Goal: Task Accomplishment & Management: Manage account settings

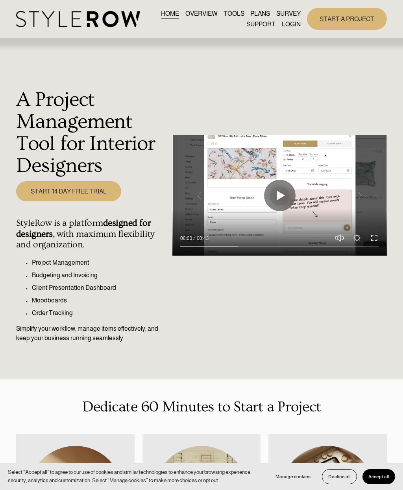
click at [0, 0] on div at bounding box center [0, 0] width 0 height 0
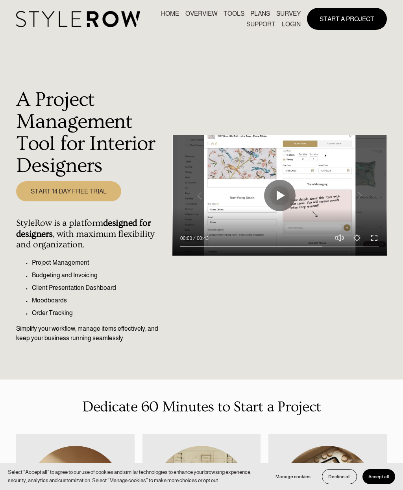
click at [210, 391] on link "LOGIN" at bounding box center [201, 389] width 74 height 24
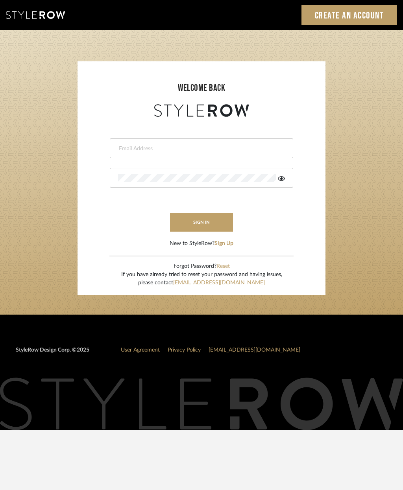
click at [197, 148] on input "email" at bounding box center [200, 149] width 165 height 8
type input "luis.ramirezdesign@yahoo.com"
click at [209, 222] on button "sign in" at bounding box center [201, 222] width 63 height 18
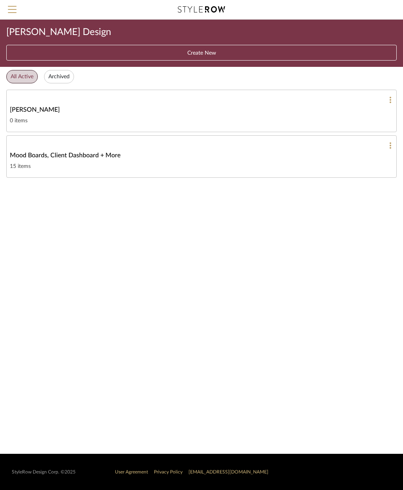
click at [302, 114] on link "Chelsea Remodel 0 items" at bounding box center [201, 111] width 390 height 42
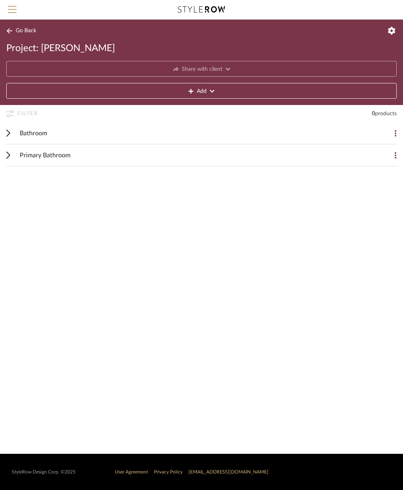
click at [61, 158] on span "Primary Bathroom" at bounding box center [45, 155] width 51 height 9
click at [390, 133] on button at bounding box center [389, 133] width 16 height 16
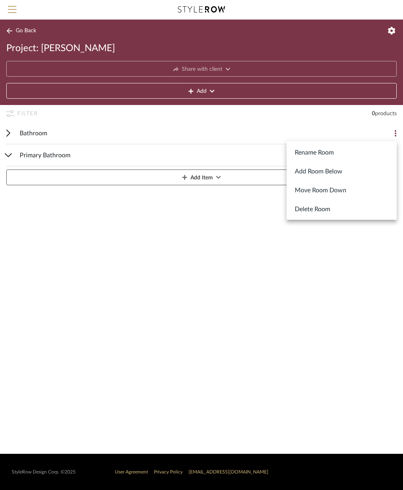
click at [342, 212] on button "Delete Room" at bounding box center [341, 208] width 110 height 19
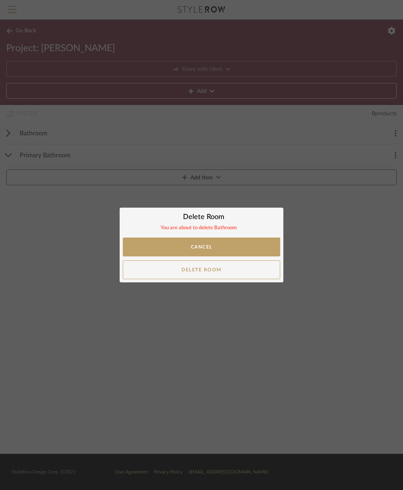
click at [258, 272] on button "Delete Room" at bounding box center [201, 269] width 157 height 19
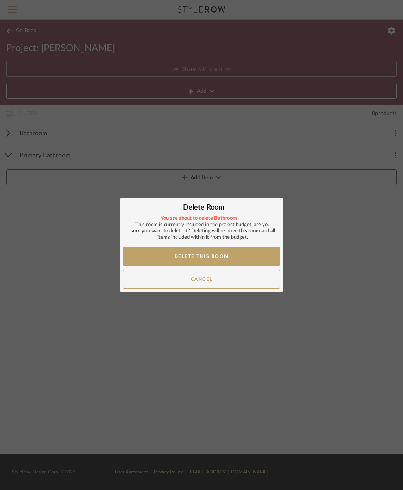
click at [269, 257] on button "Delete This Room" at bounding box center [201, 256] width 157 height 19
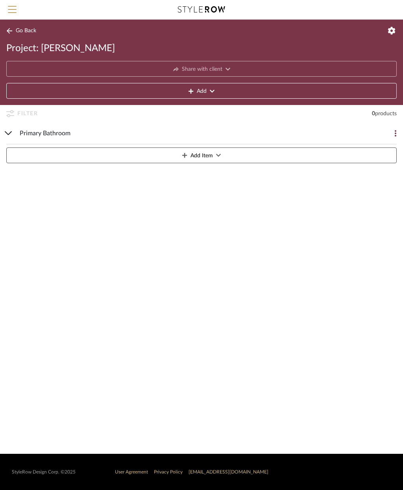
click at [390, 134] on button at bounding box center [389, 133] width 16 height 16
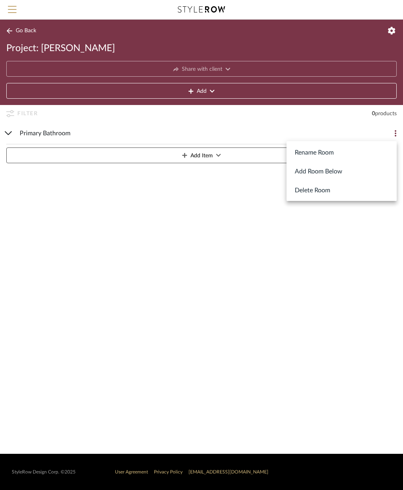
click at [341, 190] on button "Delete Room" at bounding box center [341, 190] width 110 height 19
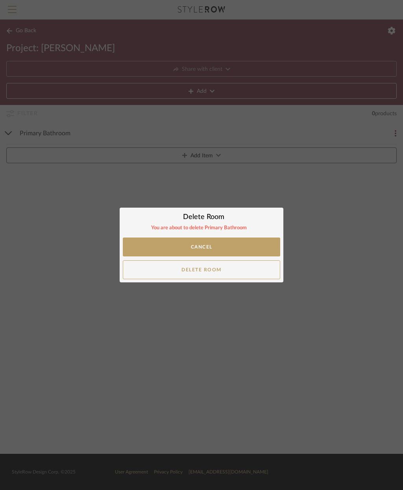
click at [258, 272] on button "Delete Room" at bounding box center [201, 269] width 157 height 19
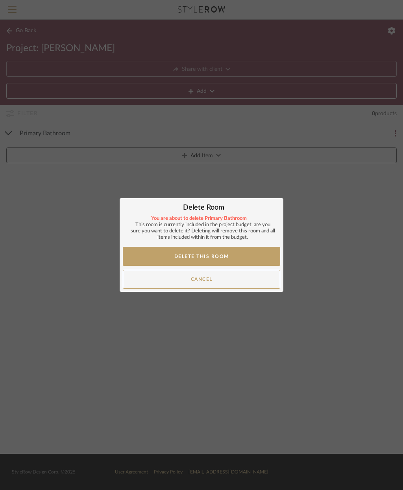
click at [256, 255] on button "Delete This Room" at bounding box center [201, 256] width 157 height 19
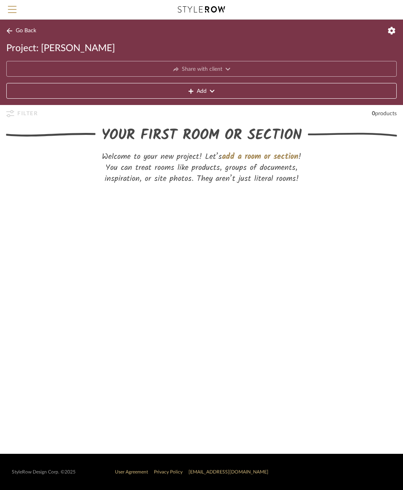
click at [243, 96] on button "Add" at bounding box center [201, 91] width 390 height 16
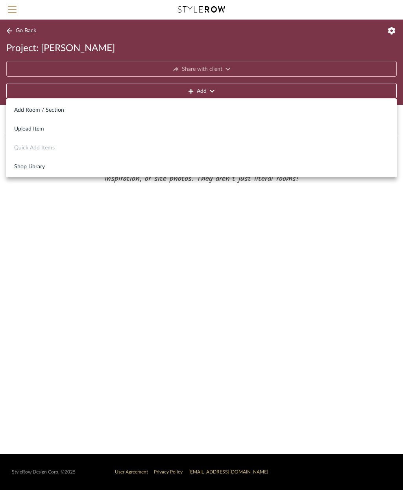
click at [305, 268] on div at bounding box center [201, 245] width 403 height 490
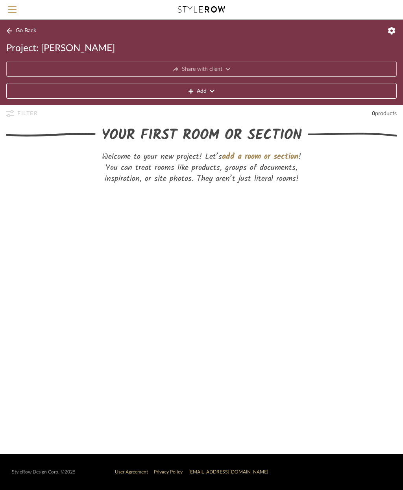
click at [232, 93] on button "Add" at bounding box center [201, 91] width 390 height 16
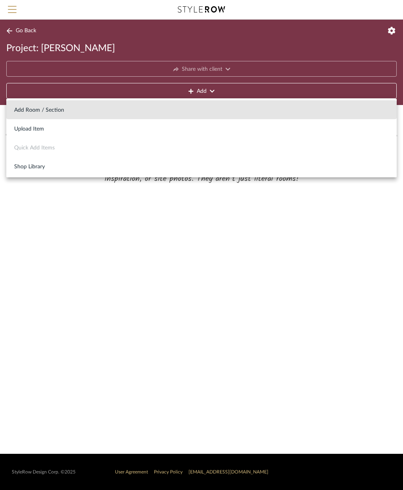
click at [47, 112] on span "Add Room / Section" at bounding box center [201, 110] width 374 height 7
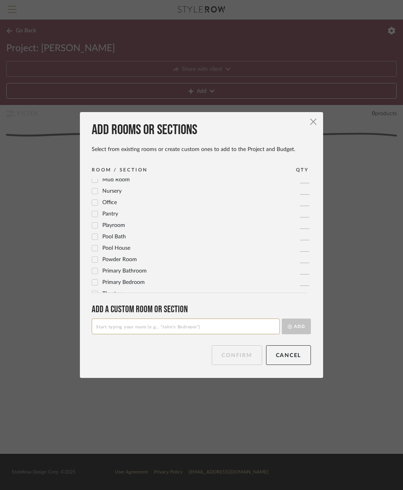
scroll to position [261, 0]
click at [129, 265] on span "Primary Bathroom" at bounding box center [124, 265] width 44 height 6
checkbox input "true"
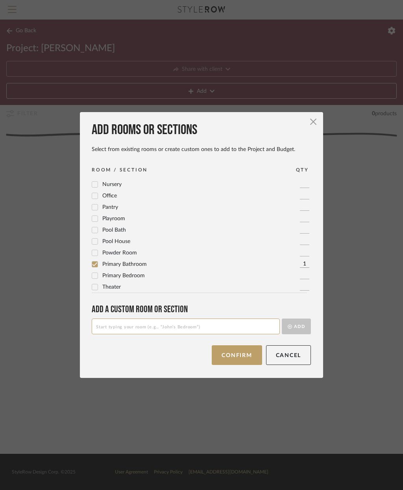
click at [243, 357] on button "Confirm" at bounding box center [237, 355] width 50 height 20
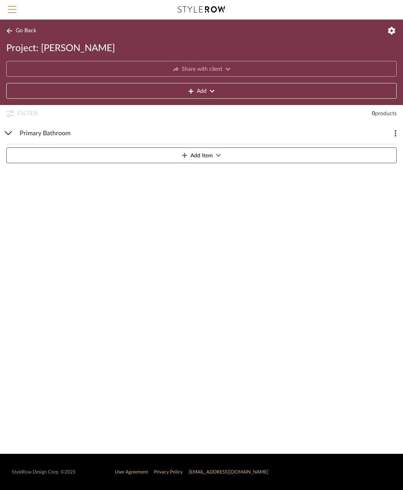
click at [260, 153] on button "Add Item" at bounding box center [201, 155] width 390 height 16
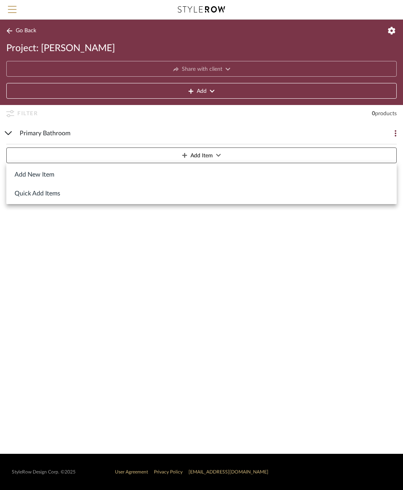
click at [45, 196] on button "Quick Add Items" at bounding box center [201, 193] width 390 height 19
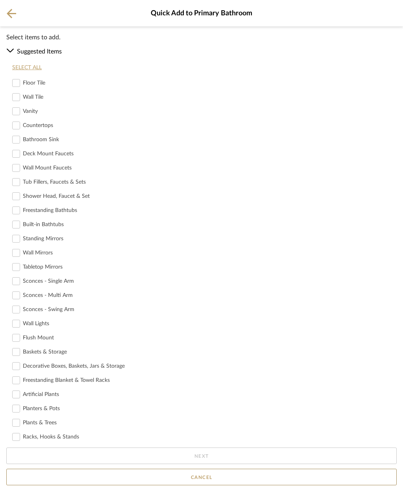
click at [17, 86] on icon at bounding box center [16, 82] width 7 height 7
checkbox input "true"
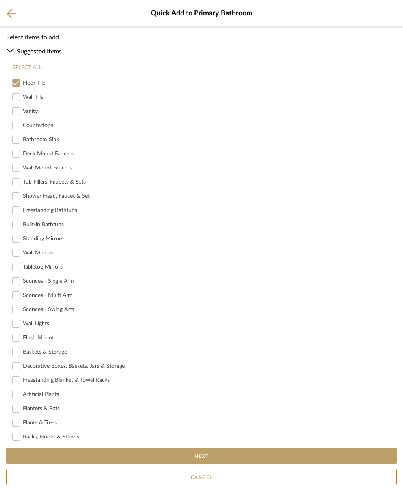
click at [273, 455] on button "Next" at bounding box center [201, 456] width 390 height 17
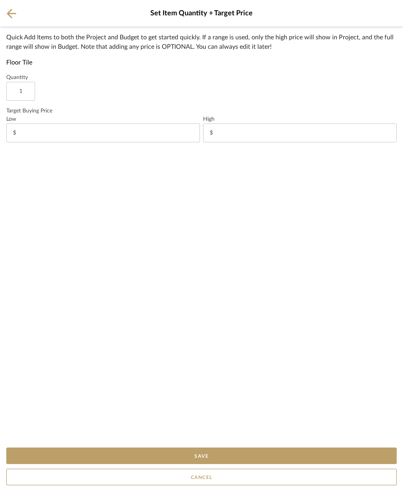
click at [11, 15] on icon at bounding box center [11, 14] width 9 height 10
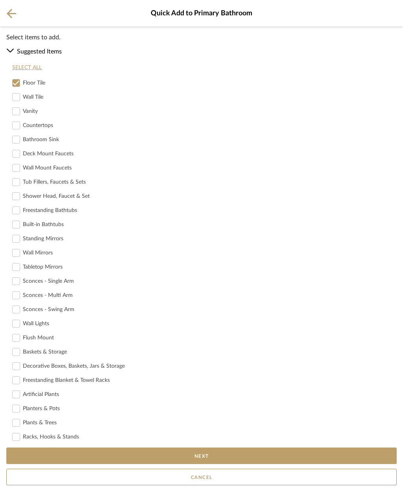
click at [4, 13] on div "Quick Add to Primary Bathroom" at bounding box center [201, 13] width 403 height 26
click at [11, 12] on icon at bounding box center [11, 14] width 9 height 10
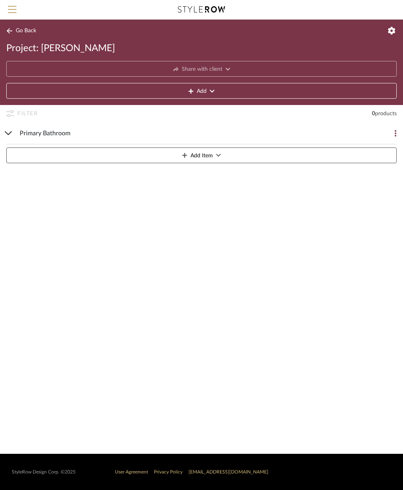
click at [206, 156] on span "Add Item" at bounding box center [201, 156] width 22 height 16
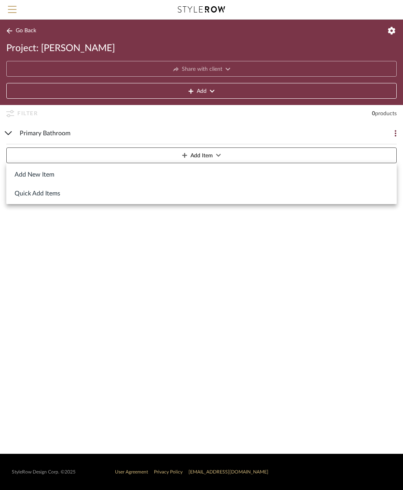
click at [50, 175] on button "Add New Item" at bounding box center [201, 174] width 390 height 19
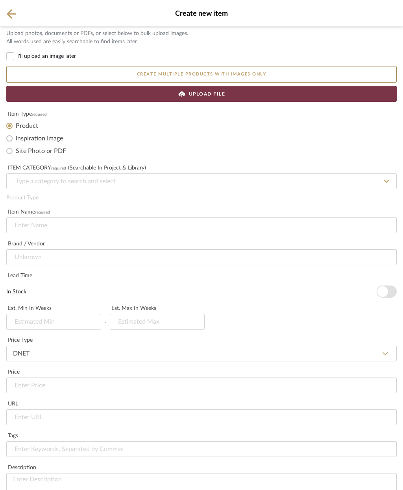
click at [269, 92] on div "UPLOAD FILE" at bounding box center [201, 94] width 390 height 16
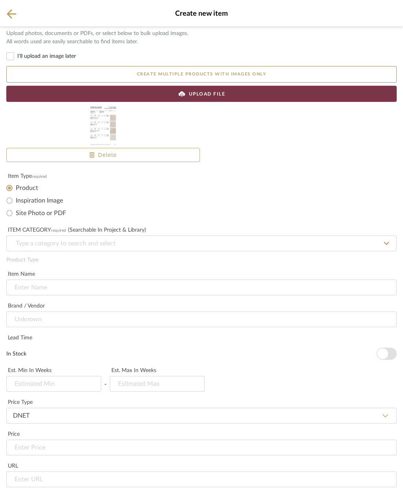
click at [12, 199] on input "Inspiration Image" at bounding box center [9, 200] width 13 height 13
radio input "true"
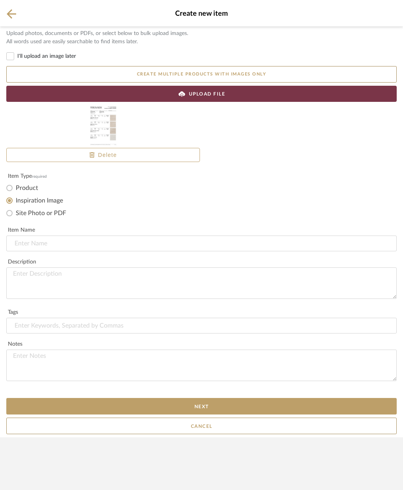
click at [11, 214] on input "Site Photo or PDF" at bounding box center [9, 213] width 13 height 13
radio input "true"
click at [116, 243] on input at bounding box center [201, 244] width 390 height 16
click at [10, 202] on input "Inspiration Image" at bounding box center [9, 200] width 13 height 13
radio input "true"
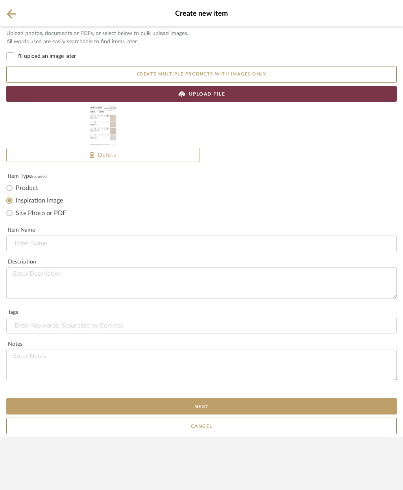
click at [11, 188] on input "Product" at bounding box center [9, 188] width 13 height 13
radio input "true"
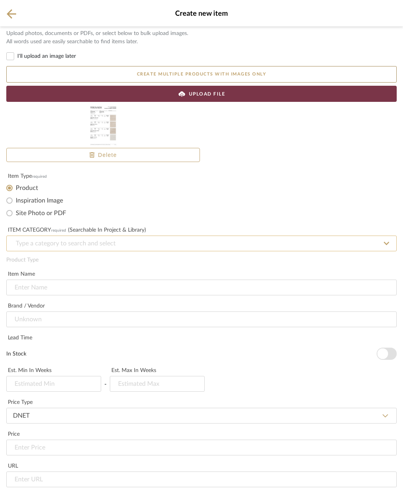
click at [122, 244] on input at bounding box center [201, 244] width 390 height 16
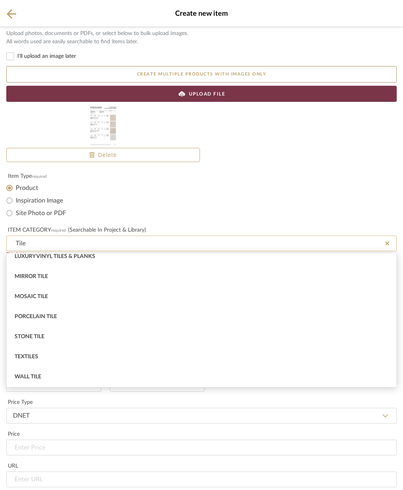
scroll to position [147, 0]
click at [68, 311] on div "Porcelain Tile" at bounding box center [201, 317] width 389 height 20
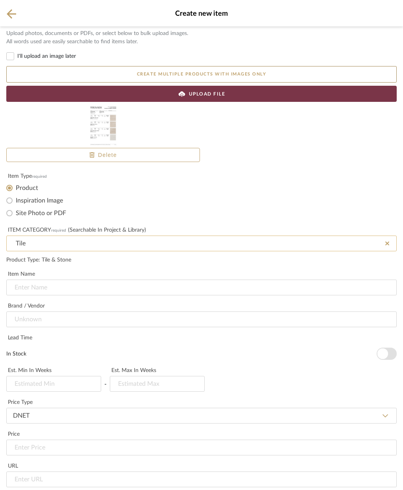
type input "Porcelain Tile"
click at [97, 280] on input at bounding box center [201, 288] width 390 height 16
click at [43, 280] on input at bounding box center [201, 288] width 390 height 16
paste input "TARANTO BONE L 59,6X120(A) 100362067 Master Bahroom FLoor and shower floor"
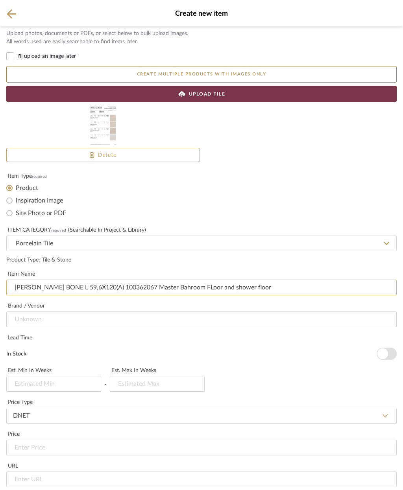
click at [174, 280] on input "TARANTO BONE L 59,6X120(A) 100362067 Master Bahroom FLoor and shower floor" at bounding box center [201, 288] width 390 height 16
type input "[PERSON_NAME] BONE L 59,6X120(A) 100362067 Master Bathroom FLoor and shower flo…"
click at [77, 311] on input at bounding box center [201, 319] width 390 height 16
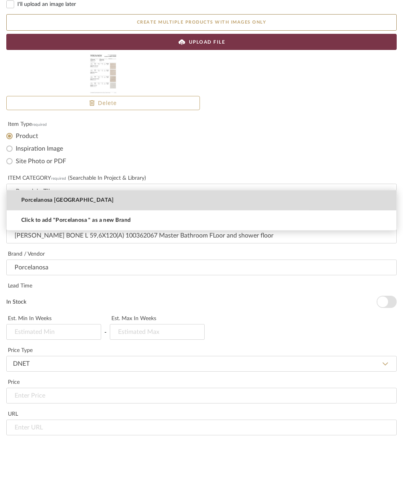
click at [102, 242] on mat-option "Porcelanosa [GEOGRAPHIC_DATA]" at bounding box center [201, 252] width 389 height 20
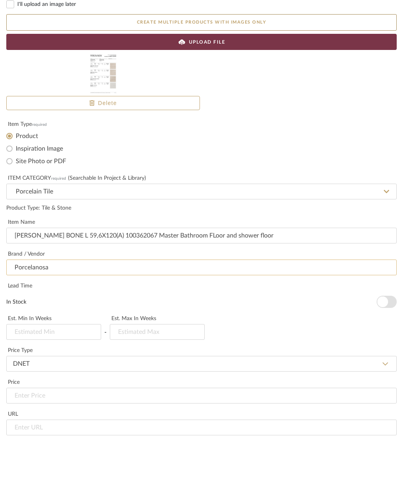
type input "Porcelanosa [GEOGRAPHIC_DATA]"
click at [17, 350] on label "In Stock" at bounding box center [191, 354] width 370 height 8
click at [376, 348] on button "In Stock" at bounding box center [386, 354] width 20 height 12
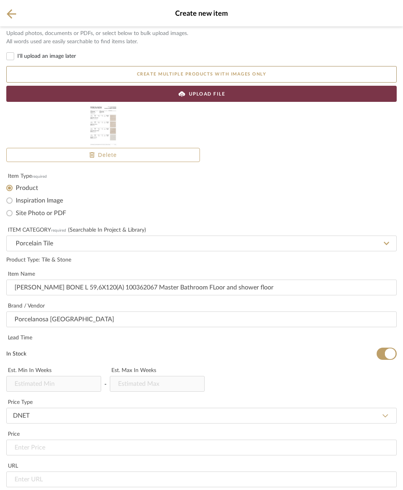
scroll to position [113, 0]
click at [385, 348] on span "button" at bounding box center [390, 353] width 11 height 11
type input "3"
type input "5"
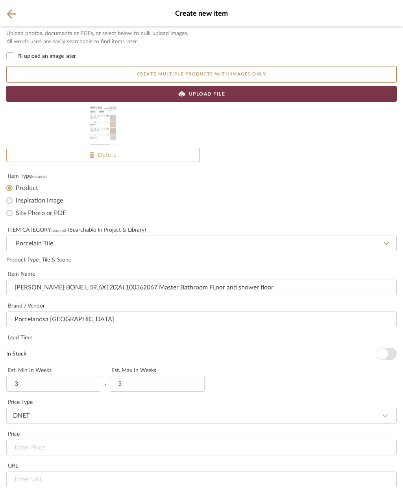
click at [360, 408] on select "DNET Retail" at bounding box center [201, 416] width 390 height 16
click at [57, 472] on input "url" at bounding box center [201, 480] width 390 height 16
type input "$11.95"
click at [25, 472] on input "url" at bounding box center [201, 480] width 390 height 16
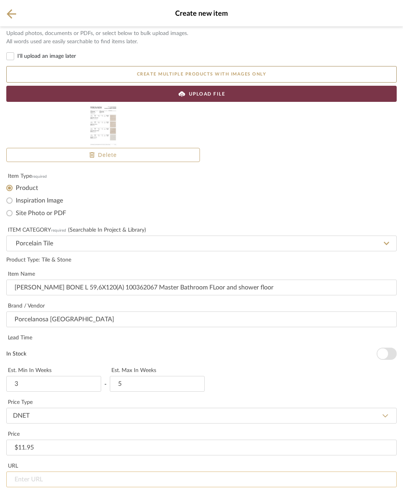
paste input "https://www.porcelanosa.com/us/taranto-bone-23x59?_gl=1*sp2v6v*_up*MQ..*_gs*MQ.…"
type input "https://www.porcelanosa.com/us/taranto-bone-23x59?_gl=1*sp2v6v*_up*MQ..*_gs*MQ.…"
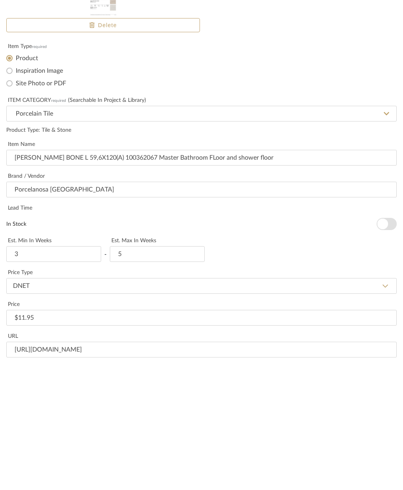
scroll to position [0, 0]
type input "Primary"
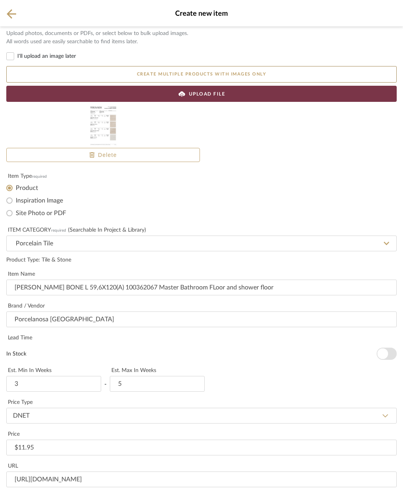
scroll to position [89, 0]
type input "11.95"
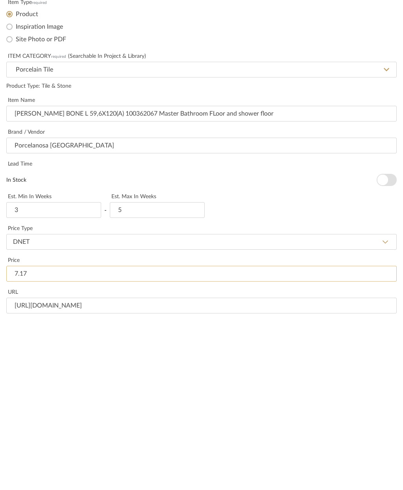
scroll to position [108, 0]
click at [17, 472] on input "https://www.porcelanosa.com/us/taranto-bone-23x59?_gl=1*sp2v6v*_up*MQ..*_gs*MQ.…" at bounding box center [201, 480] width 390 height 16
type input "$7.17"
click at [52, 472] on input "url" at bounding box center [201, 480] width 390 height 16
paste input "https://www.porcelanosa.com/us/taranto-bone-23x47?_gl=1*k198bu*_up*MQ..*_gs*MQ.…"
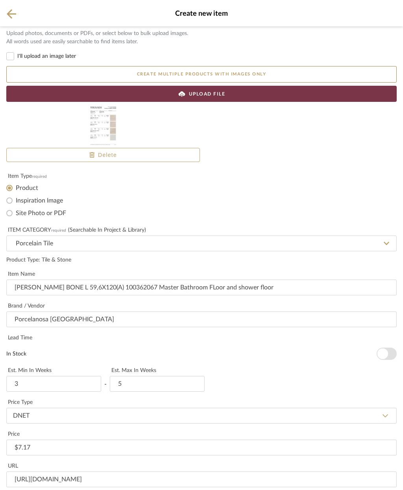
scroll to position [150, 0]
type input "https://www.porcelanosa.com/us/taranto-bone-23x47?_gl=1*k198bu*_up*MQ..*_gs*MQ.…"
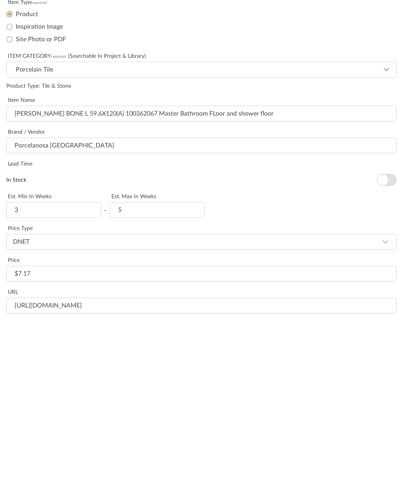
paste textarea "100362067"
type textarea "100362067"
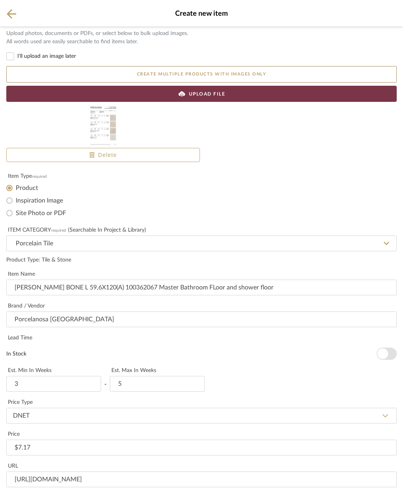
scroll to position [220, 0]
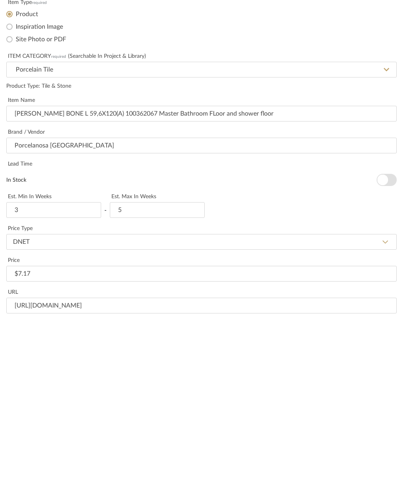
paste input "Taranto Bone 23"X47""
type input "Taranto Bone 23"X47""
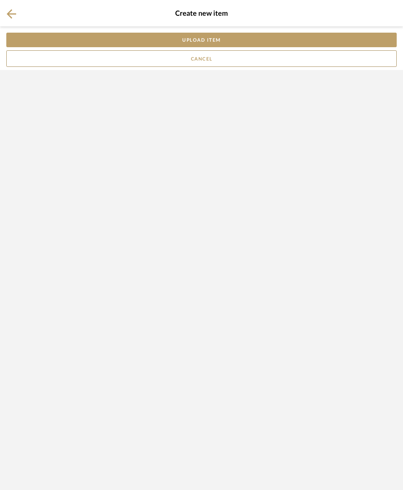
scroll to position [0, 0]
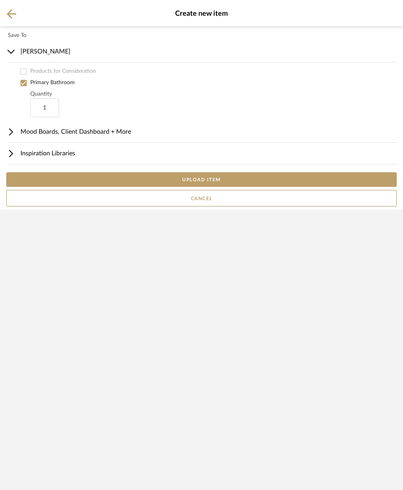
click at [242, 187] on button "UPLOAD ITEM" at bounding box center [201, 179] width 390 height 15
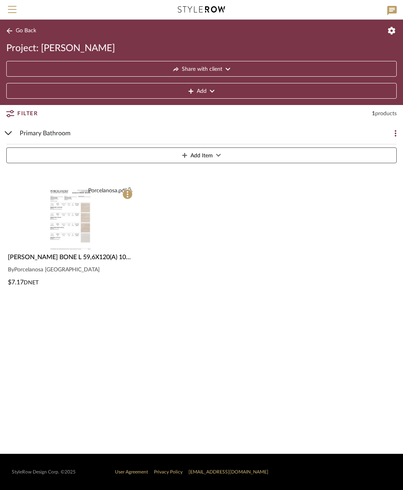
click at [22, 135] on span "Primary Bathroom" at bounding box center [45, 133] width 51 height 9
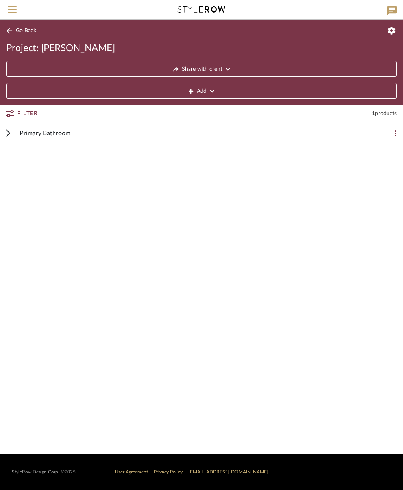
click at [381, 115] on span "products" at bounding box center [386, 114] width 22 height 6
click at [391, 134] on button at bounding box center [389, 133] width 16 height 16
click at [353, 298] on div at bounding box center [201, 245] width 403 height 490
click at [388, 11] on icon at bounding box center [391, 10] width 9 height 9
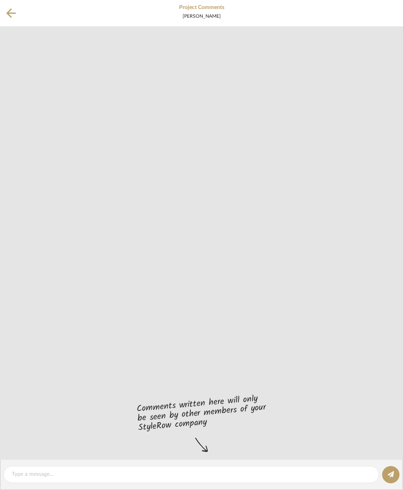
click at [15, 11] on icon at bounding box center [10, 13] width 9 height 10
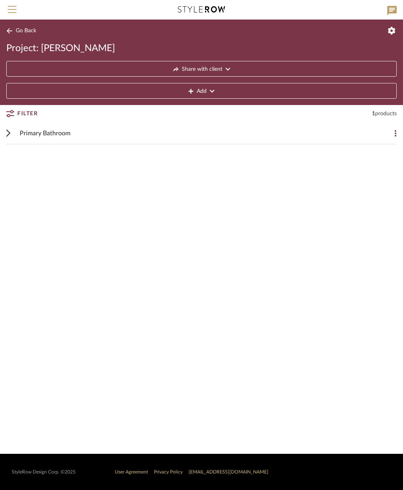
click at [26, 29] on span "Go Back" at bounding box center [26, 31] width 20 height 7
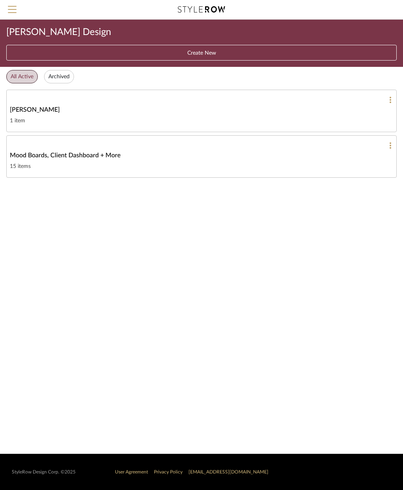
click at [312, 160] on link "Mood Boards, Client Dashboard + More 15 items" at bounding box center [201, 156] width 390 height 42
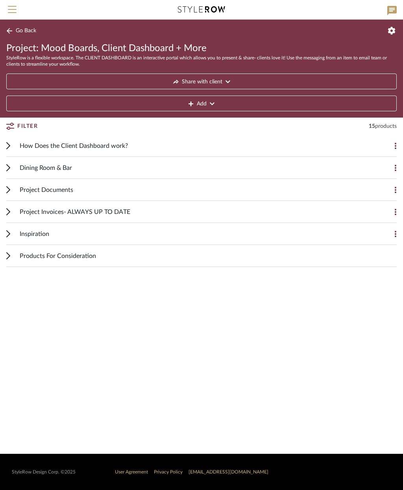
click at [387, 142] on button at bounding box center [389, 146] width 16 height 16
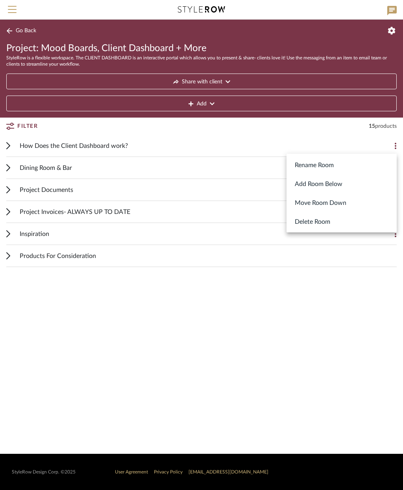
click at [246, 138] on div at bounding box center [201, 245] width 403 height 490
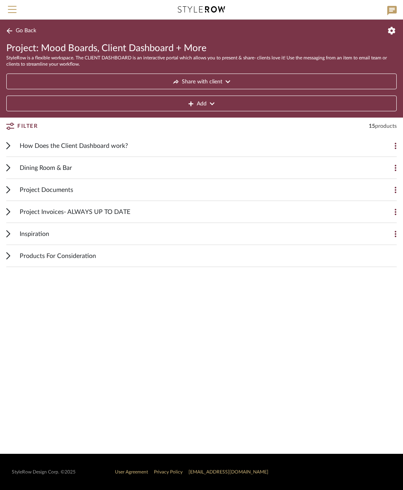
click at [96, 145] on span "How Does the Client Dashboard work?" at bounding box center [74, 145] width 108 height 9
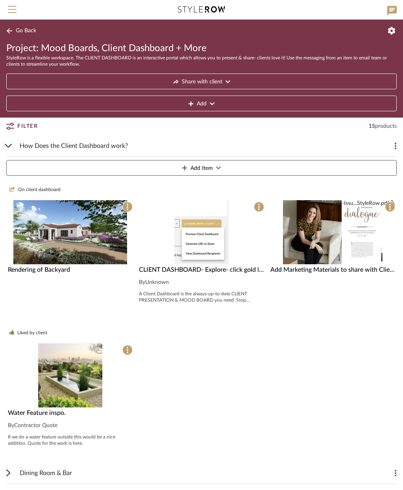
click at [46, 143] on span "How Does the Client Dashboard work?" at bounding box center [74, 145] width 108 height 9
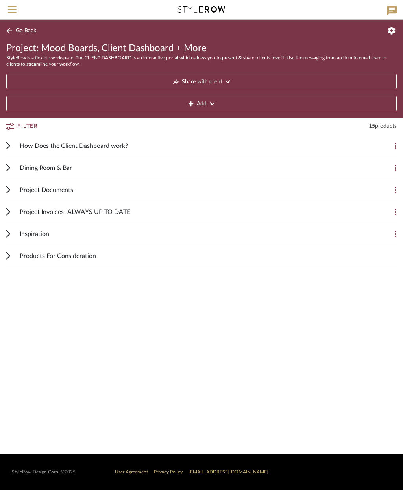
click at [15, 30] on button "Go Back" at bounding box center [22, 31] width 33 height 10
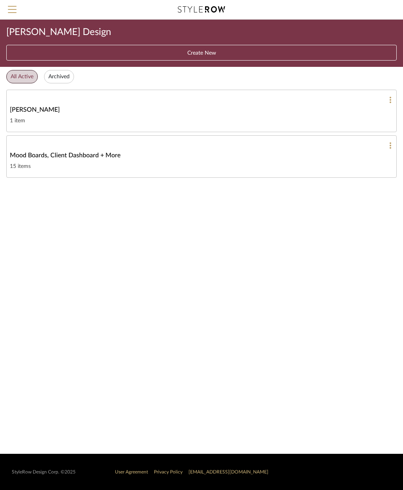
click at [353, 109] on div "[PERSON_NAME]" at bounding box center [201, 109] width 383 height 9
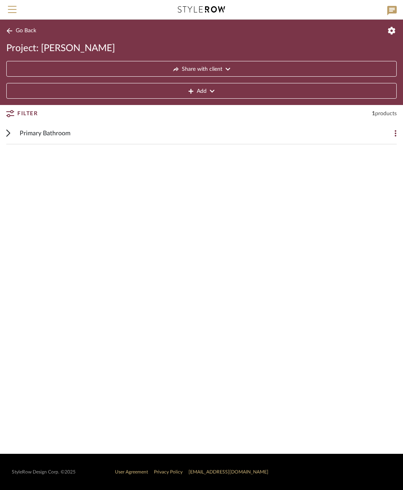
click at [117, 130] on div "Primary Bathroom" at bounding box center [196, 133] width 352 height 22
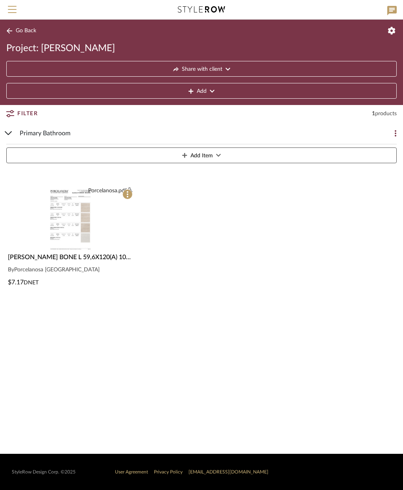
click at [74, 258] on img at bounding box center [71, 290] width 50 height 64
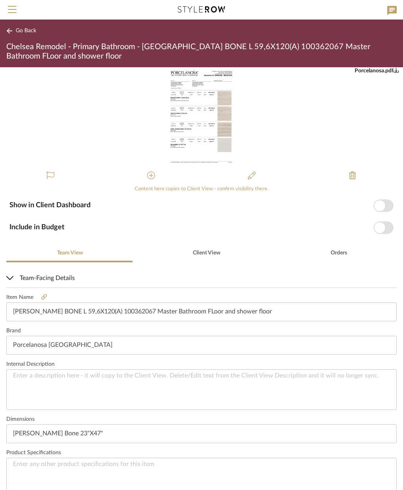
click at [53, 172] on fa-icon at bounding box center [50, 176] width 8 height 8
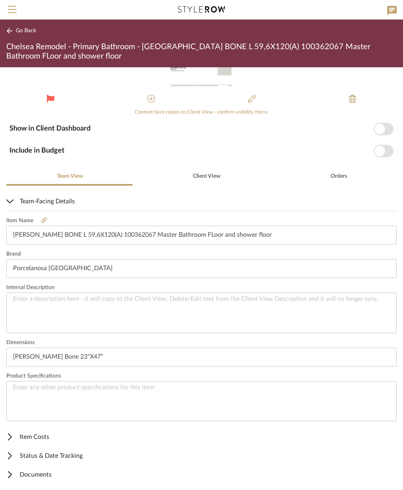
scroll to position [76, 0]
click at [26, 437] on span "Item Costs" at bounding box center [199, 437] width 387 height 9
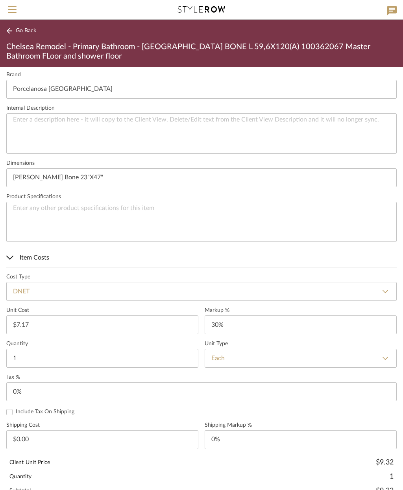
scroll to position [263, 0]
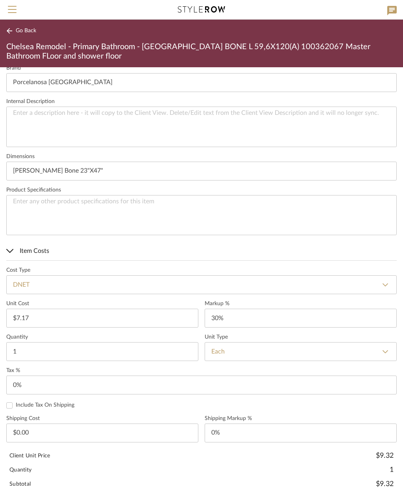
type input "30"
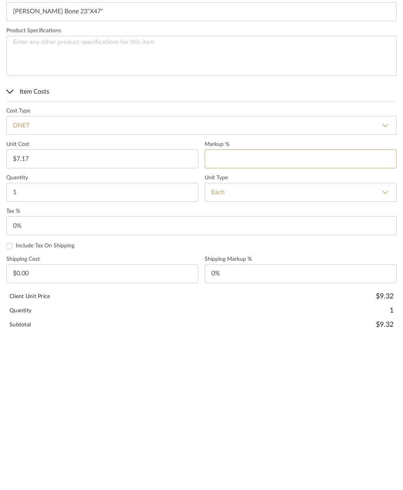
type input "0"
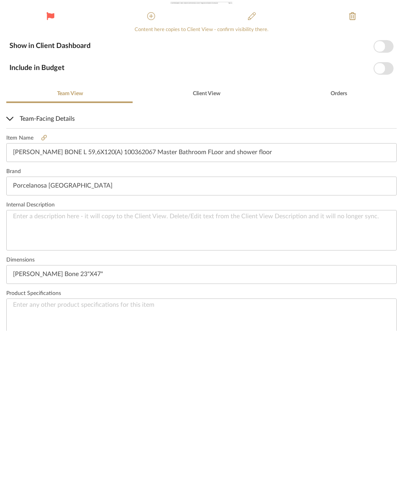
scroll to position [0, 0]
click at [381, 222] on span "button" at bounding box center [379, 227] width 11 height 11
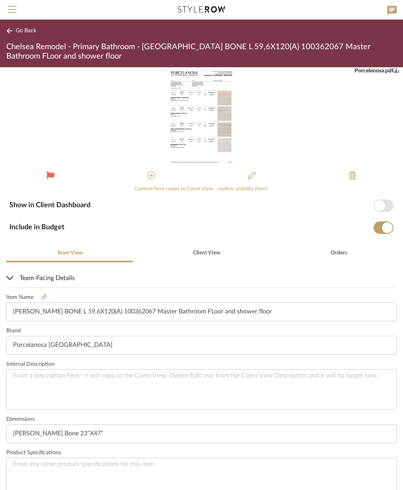
type input "0%"
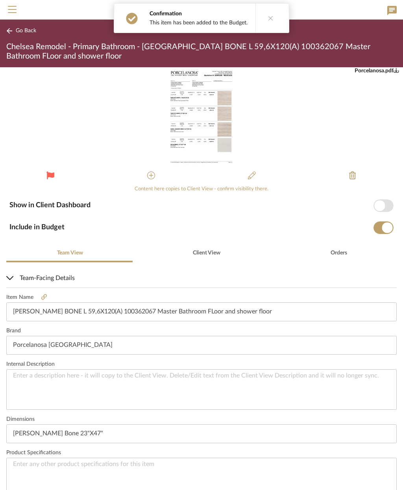
click at [378, 204] on span "button" at bounding box center [379, 205] width 11 height 11
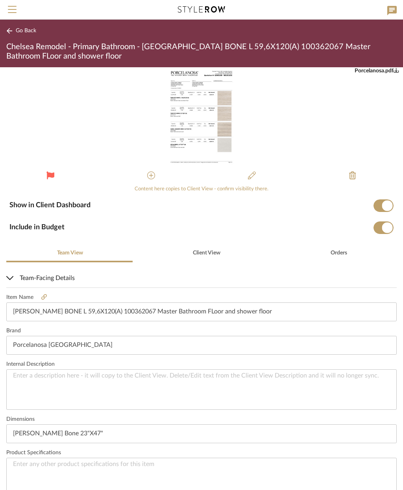
click at [21, 35] on button "Go Back" at bounding box center [22, 31] width 33 height 10
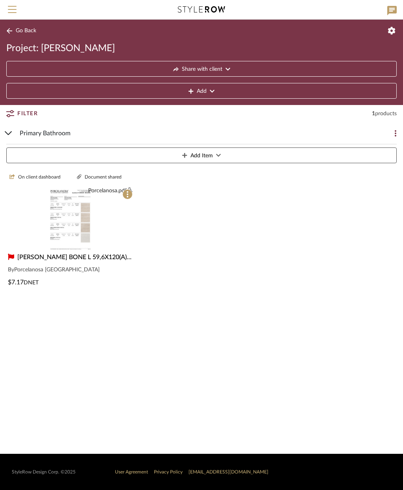
click at [71, 256] on span "[PERSON_NAME] BONE L 59,6X120(A) 100362067 Master Bathroom FLoor and shower flo…" at bounding box center [146, 257] width 259 height 6
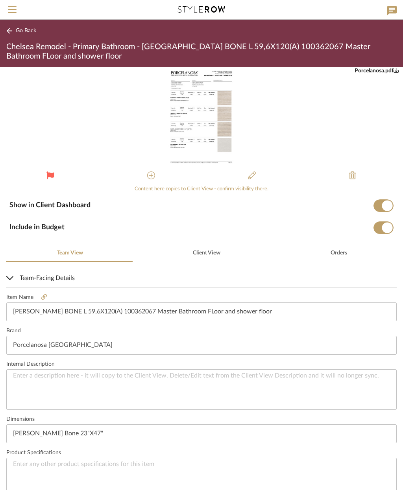
click at [48, 177] on icon at bounding box center [50, 175] width 8 height 8
click at [18, 29] on span "Go Back" at bounding box center [26, 31] width 20 height 7
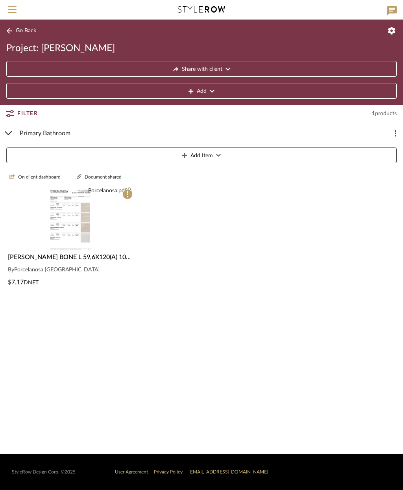
click at [19, 35] on button "Go Back" at bounding box center [22, 31] width 33 height 10
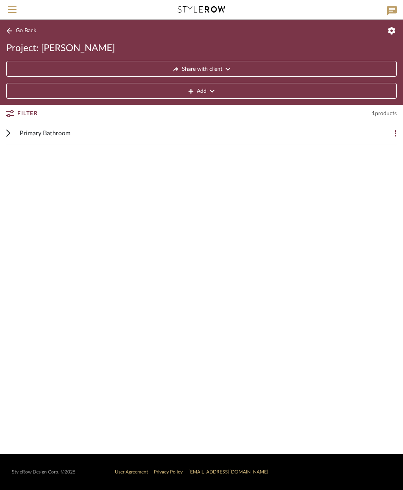
click at [46, 133] on span "Primary Bathroom" at bounding box center [45, 133] width 51 height 9
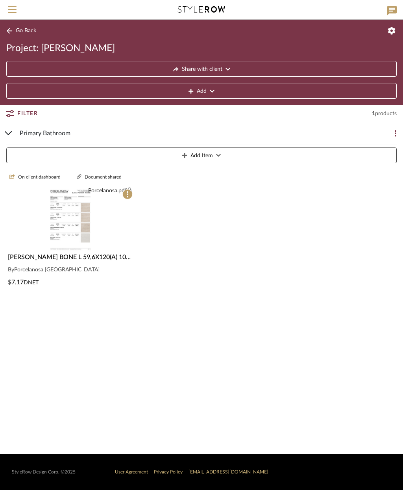
click at [50, 132] on span "Primary Bathroom" at bounding box center [45, 133] width 51 height 9
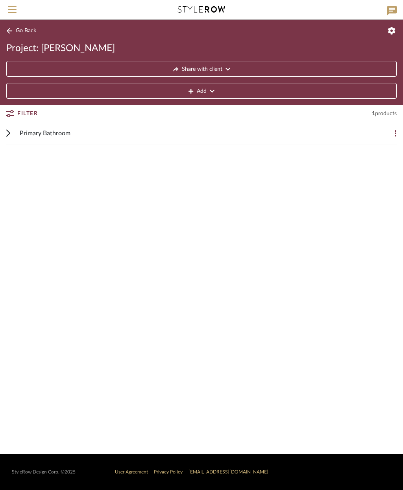
click at [11, 16] on span "Menu" at bounding box center [12, 12] width 9 height 12
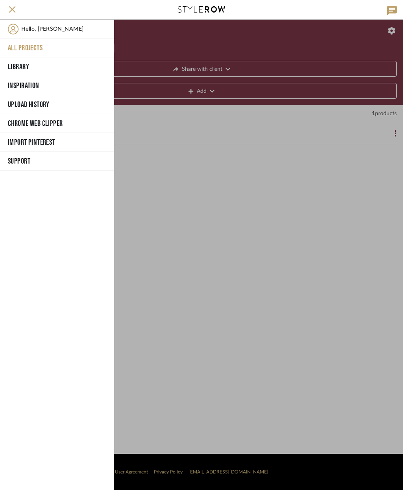
click at [54, 125] on button "Chrome Web Clipper" at bounding box center [57, 123] width 114 height 19
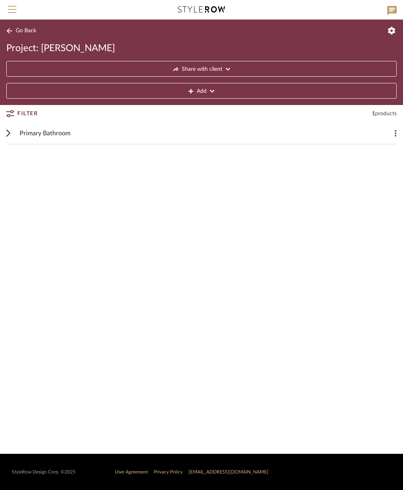
click at [50, 135] on span "Primary Bathroom" at bounding box center [45, 133] width 51 height 9
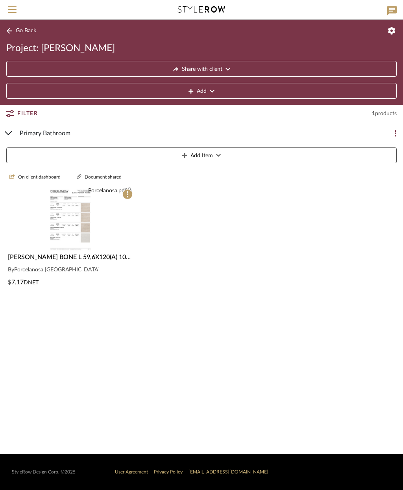
click at [52, 132] on span "Primary Bathroom" at bounding box center [45, 133] width 51 height 9
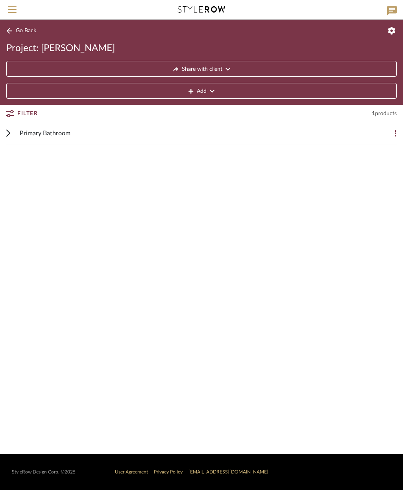
click at [15, 33] on button "Go Back" at bounding box center [22, 31] width 33 height 10
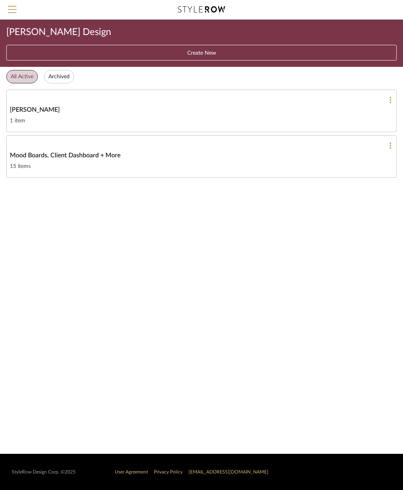
click at [12, 7] on span "Menu" at bounding box center [12, 6] width 9 height 1
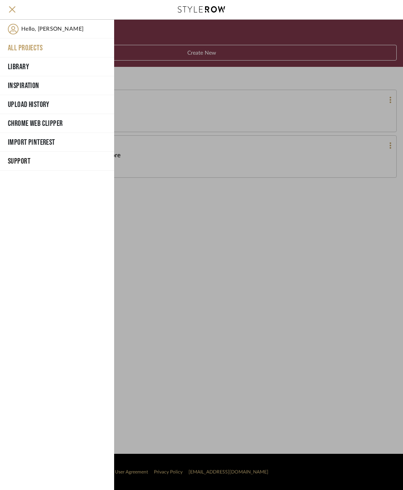
click at [50, 119] on button "Chrome Web Clipper" at bounding box center [57, 123] width 114 height 19
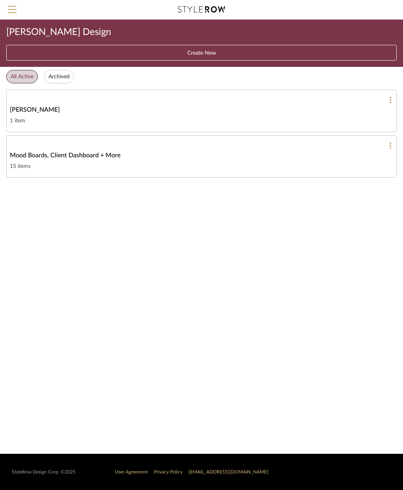
click at [336, 112] on div "Chelsea Remodel" at bounding box center [201, 109] width 383 height 9
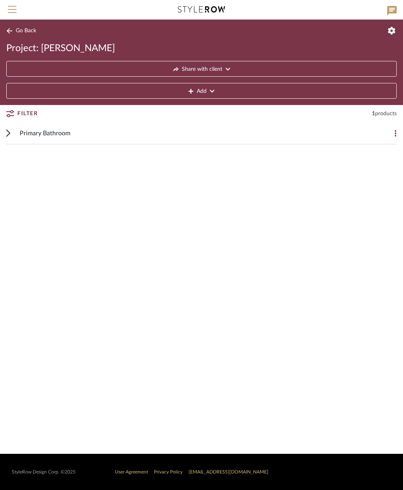
click at [335, 124] on div "Primary Bathroom" at bounding box center [196, 133] width 352 height 22
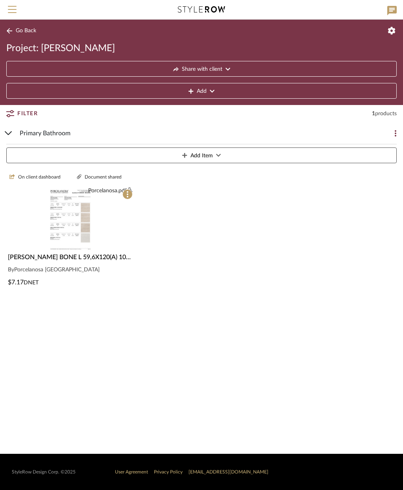
click at [54, 131] on span "Primary Bathroom" at bounding box center [45, 133] width 51 height 9
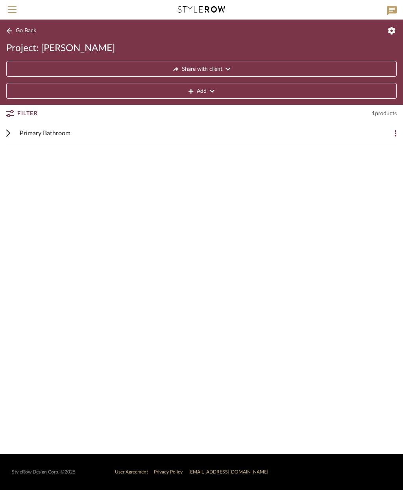
click at [16, 12] on span "Menu" at bounding box center [12, 12] width 9 height 12
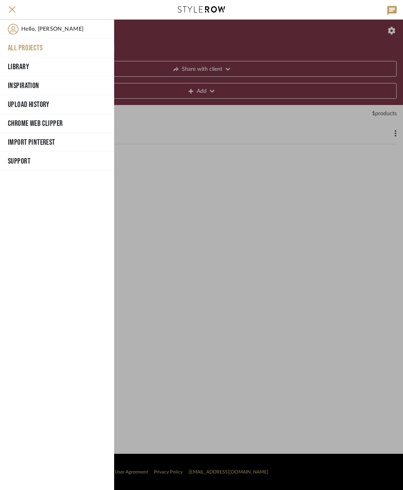
click at [57, 66] on button "Library" at bounding box center [57, 66] width 114 height 19
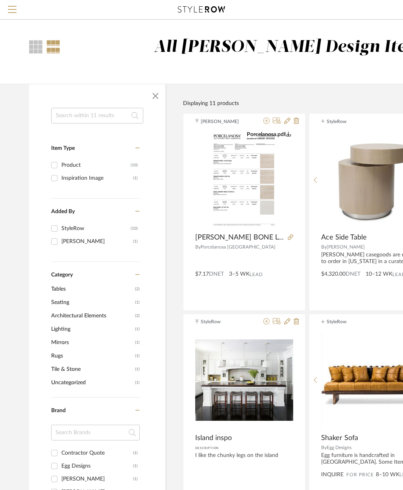
click at [48, 44] on div at bounding box center [53, 46] width 14 height 13
click at [50, 46] on div at bounding box center [53, 46] width 14 height 13
click at [33, 47] on div at bounding box center [35, 46] width 13 height 13
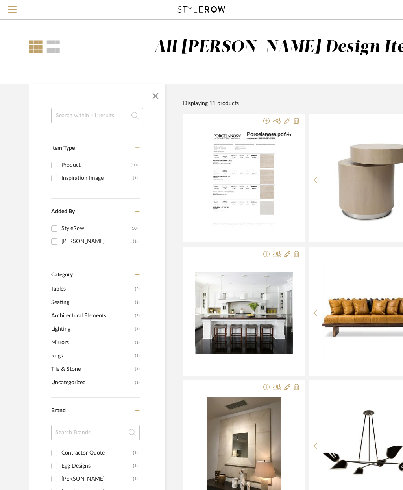
click at [152, 98] on span "button" at bounding box center [155, 96] width 19 height 19
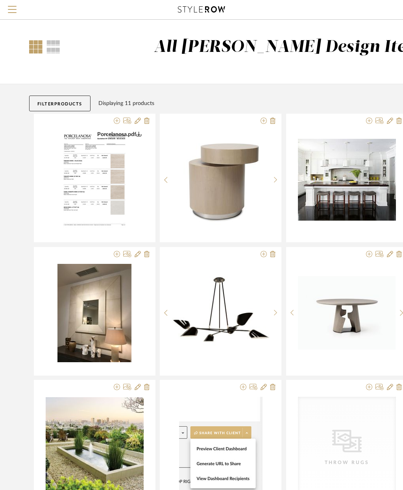
click at [13, 7] on span "Menu" at bounding box center [12, 12] width 9 height 12
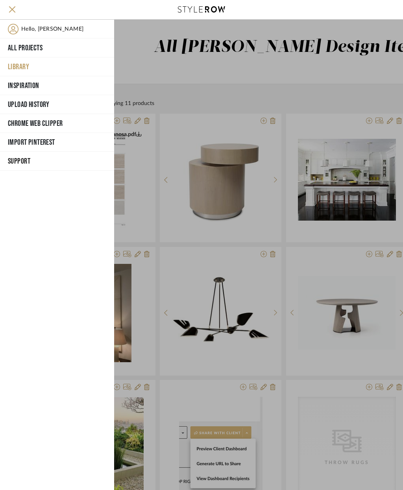
click at [59, 28] on span "Hello, Luis Enrique" at bounding box center [52, 29] width 62 height 11
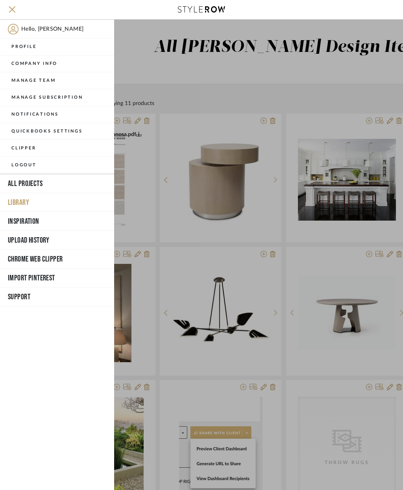
click at [26, 201] on button "Library" at bounding box center [57, 202] width 114 height 19
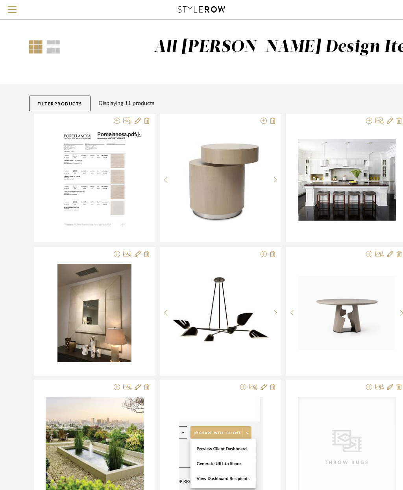
click at [11, 11] on span "Menu" at bounding box center [12, 12] width 9 height 12
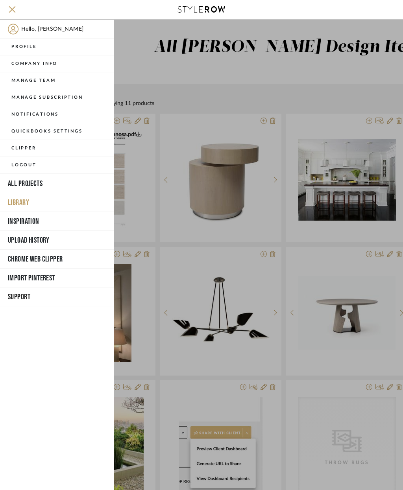
click at [38, 180] on button "All Projects" at bounding box center [57, 183] width 114 height 19
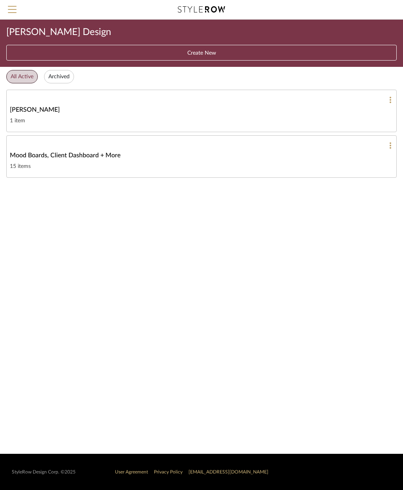
click at [106, 159] on span "Mood Boards, Client Dashboard + More" at bounding box center [65, 155] width 111 height 9
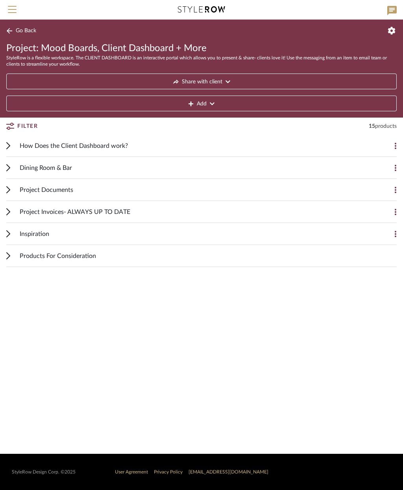
click at [117, 212] on span "Project Invoices- ALWAYS UP TO DATE" at bounding box center [75, 211] width 111 height 9
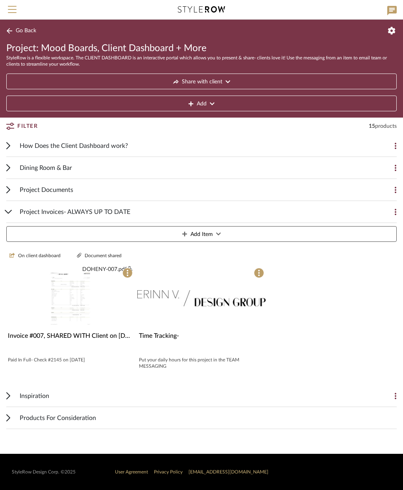
click at [70, 169] on span "Dining Room & Bar" at bounding box center [46, 167] width 52 height 9
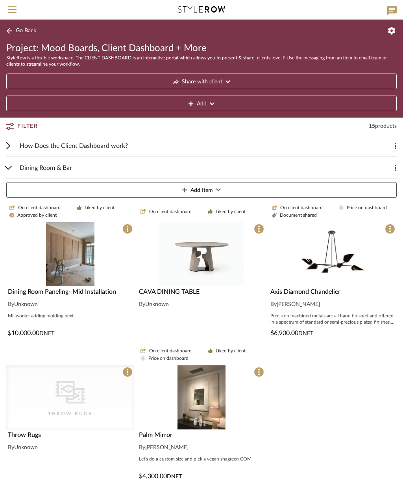
click at [68, 165] on span "Dining Room & Bar" at bounding box center [46, 167] width 52 height 9
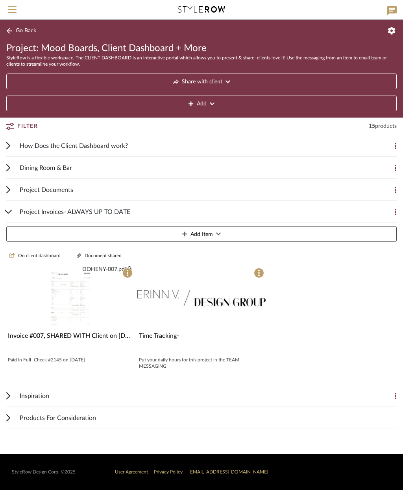
click at [74, 308] on img at bounding box center [70, 298] width 50 height 64
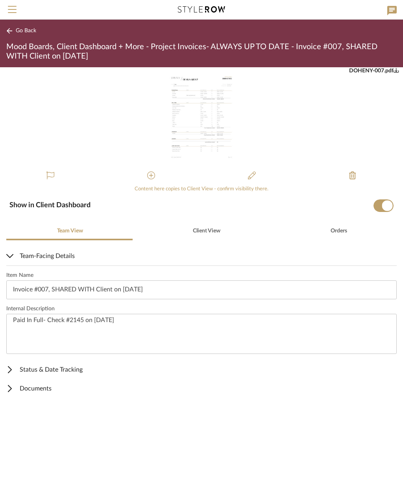
click at [17, 35] on button "Go Back" at bounding box center [22, 31] width 33 height 10
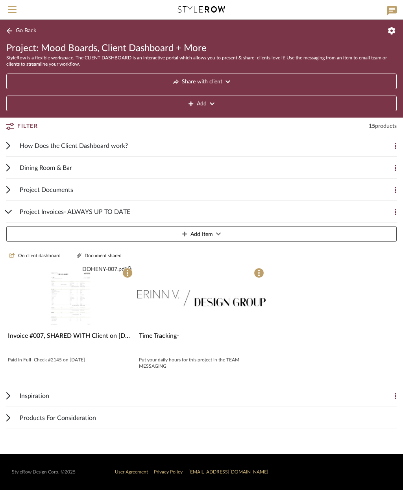
click at [22, 29] on span "Go Back" at bounding box center [26, 31] width 20 height 7
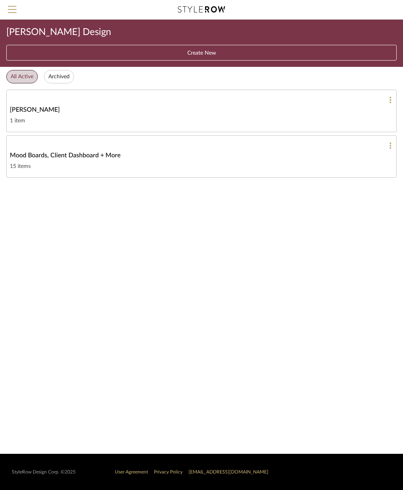
click at [387, 98] on button at bounding box center [387, 99] width 8 height 7
click at [147, 113] on div at bounding box center [201, 245] width 403 height 490
click at [49, 114] on link "Chelsea Remodel 1 item" at bounding box center [201, 111] width 390 height 42
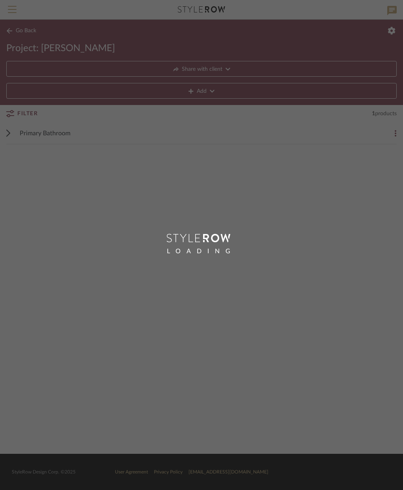
click at [52, 103] on div "LOADING" at bounding box center [201, 245] width 403 height 490
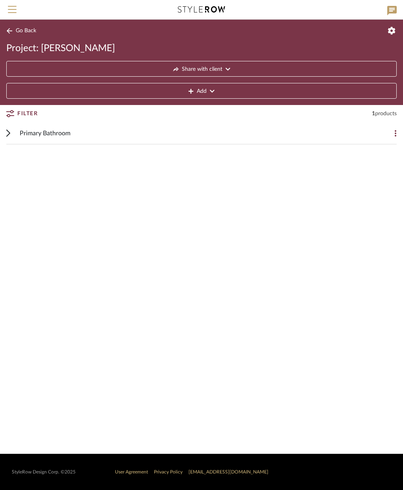
click at [60, 132] on span "Primary Bathroom" at bounding box center [45, 133] width 51 height 9
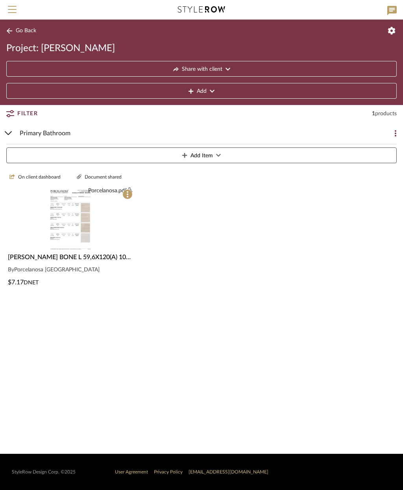
click at [87, 258] on span "[PERSON_NAME] BONE L 59,6X120(A) 100362067 Master Bathroom FLoor and shower flo…" at bounding box center [137, 257] width 259 height 6
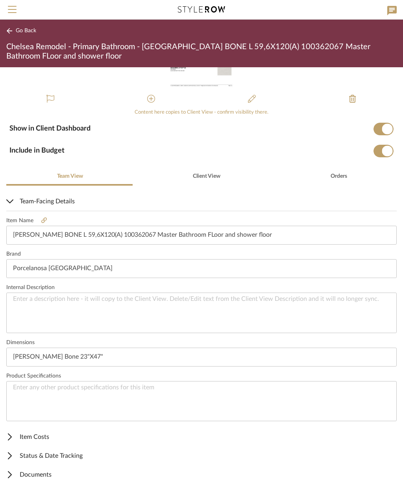
scroll to position [76, 0]
click at [73, 456] on span "Status & Date Tracking" at bounding box center [199, 455] width 387 height 9
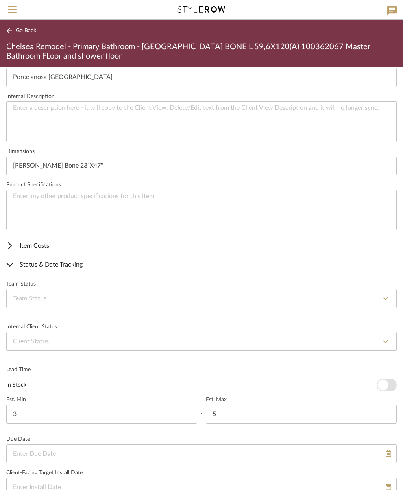
scroll to position [270, 0]
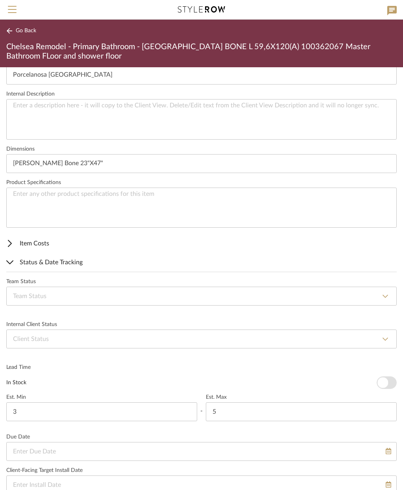
click at [53, 262] on span "Status & Date Tracking" at bounding box center [199, 262] width 387 height 9
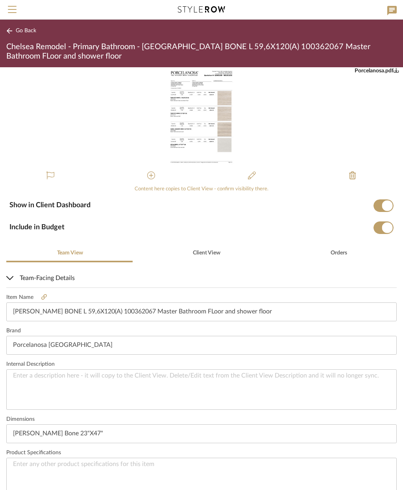
scroll to position [0, 0]
click at [14, 9] on span "Menu" at bounding box center [12, 12] width 9 height 12
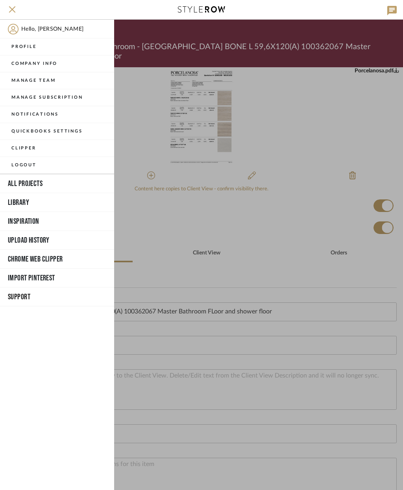
click at [266, 220] on div at bounding box center [258, 255] width 289 height 470
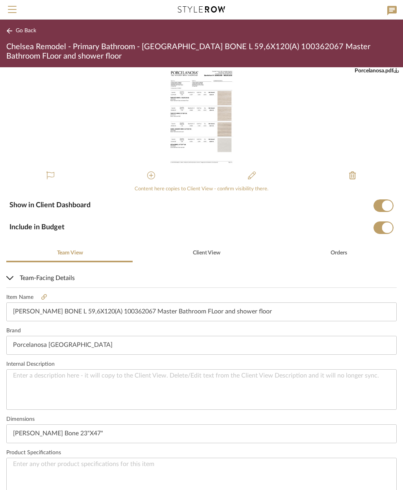
click at [15, 7] on span "Menu" at bounding box center [12, 12] width 9 height 12
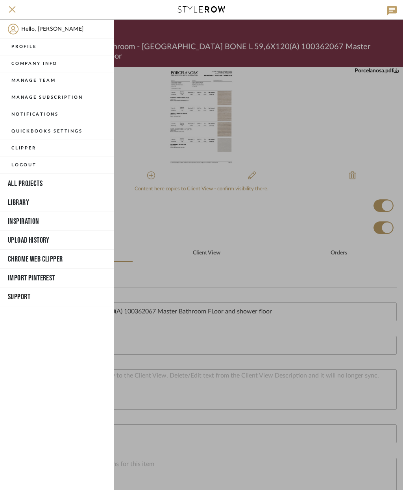
click at [41, 183] on button "All Projects" at bounding box center [57, 183] width 114 height 19
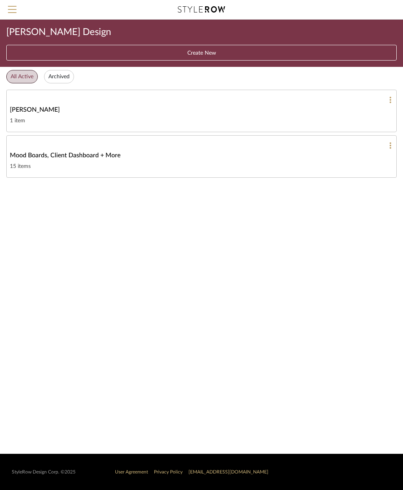
click at [117, 111] on div "[PERSON_NAME]" at bounding box center [201, 109] width 383 height 9
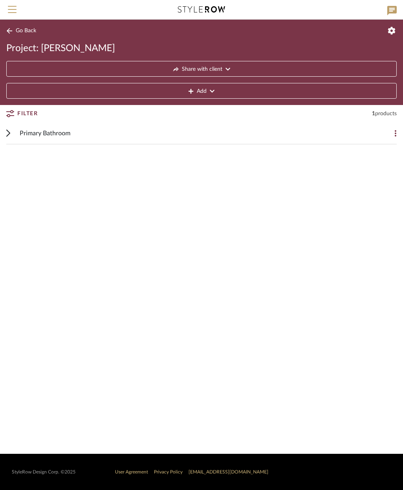
click at [58, 130] on span "Primary Bathroom" at bounding box center [45, 133] width 51 height 9
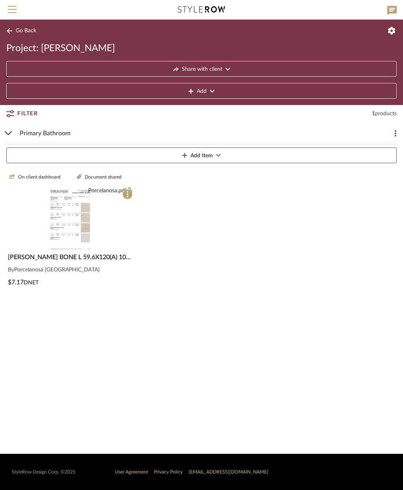
click at [228, 155] on button "Add Item" at bounding box center [201, 155] width 390 height 16
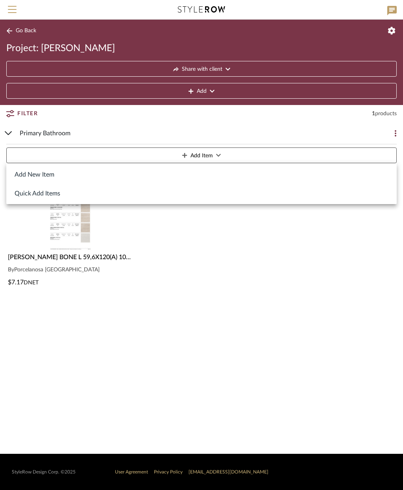
click at [231, 275] on div at bounding box center [201, 245] width 403 height 490
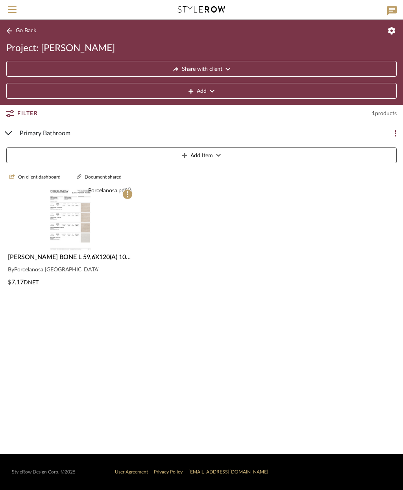
click at [13, 30] on button "Go Back" at bounding box center [22, 31] width 33 height 10
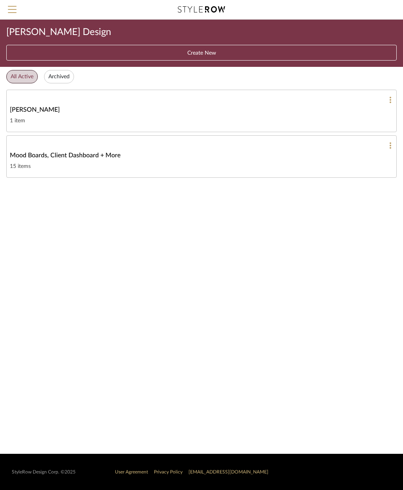
click at [239, 51] on button "Create New" at bounding box center [201, 53] width 390 height 16
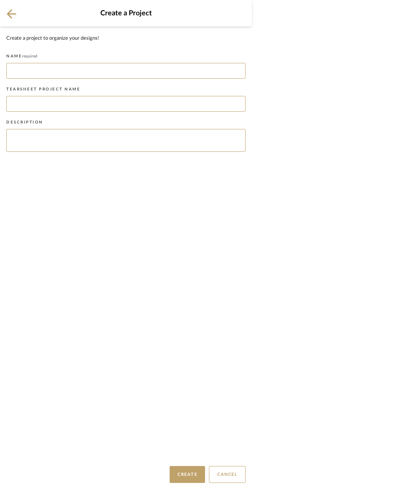
click at [15, 16] on icon at bounding box center [11, 14] width 9 height 10
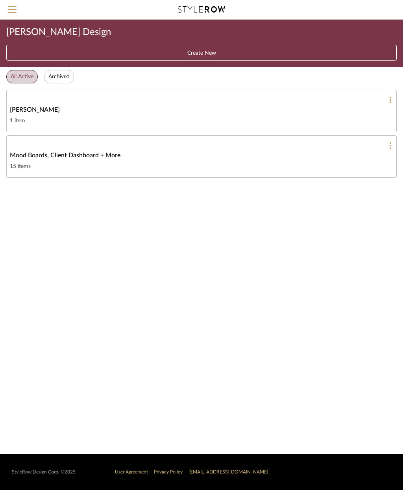
click at [63, 76] on button "Archived" at bounding box center [59, 76] width 30 height 13
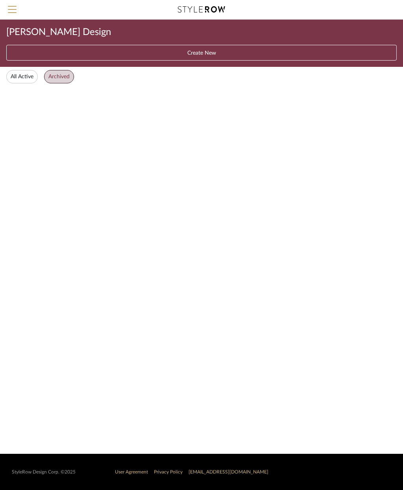
click at [29, 78] on button "All Active" at bounding box center [21, 76] width 31 height 13
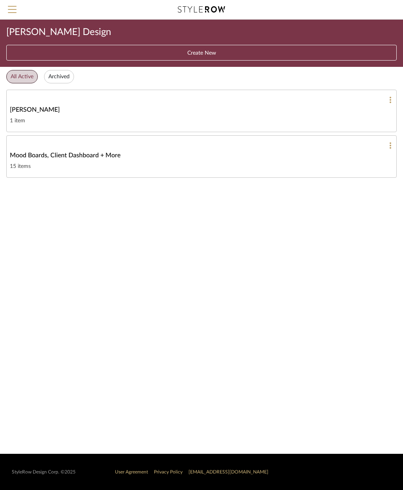
click at [82, 114] on link "Chelsea Remodel 1 item" at bounding box center [201, 111] width 390 height 42
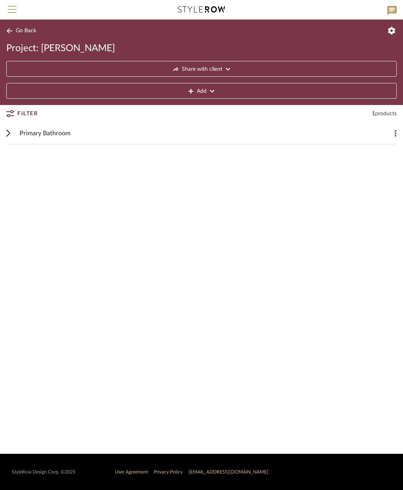
click at [197, 135] on div "Primary Bathroom" at bounding box center [196, 133] width 352 height 22
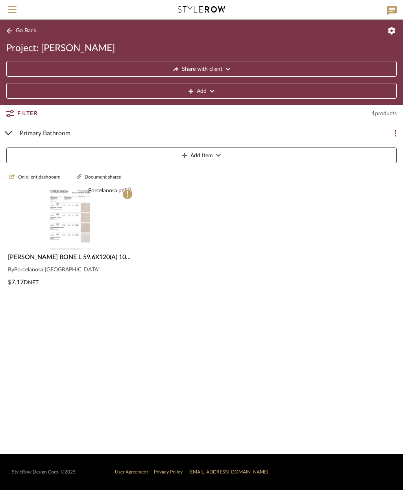
click at [38, 178] on span "On client dashboard" at bounding box center [39, 177] width 42 height 7
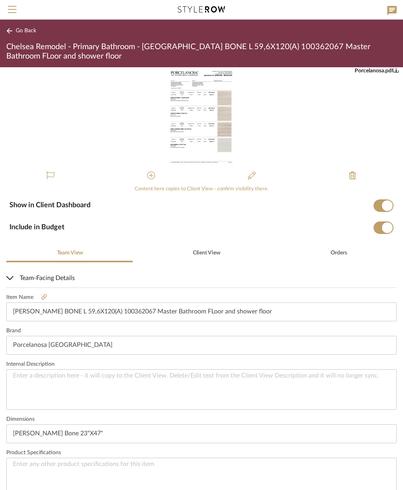
click at [24, 31] on span "Go Back" at bounding box center [26, 31] width 20 height 7
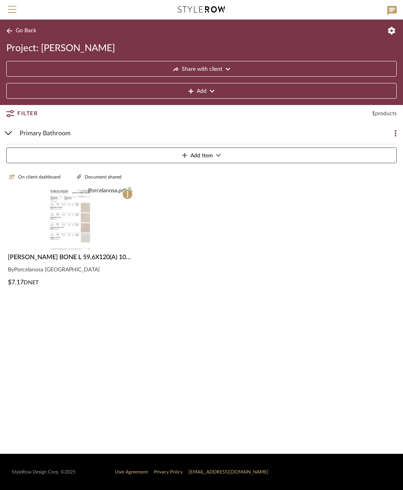
click at [392, 11] on icon at bounding box center [391, 10] width 9 height 9
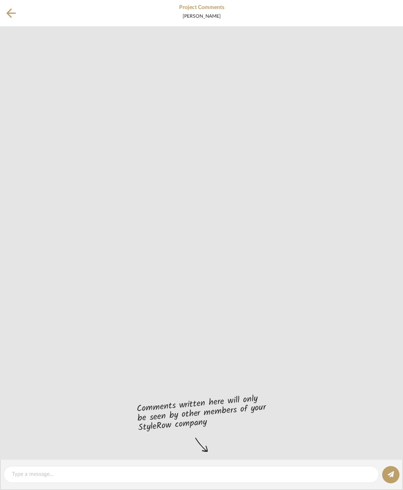
click at [6, 12] on button at bounding box center [11, 13] width 22 height 26
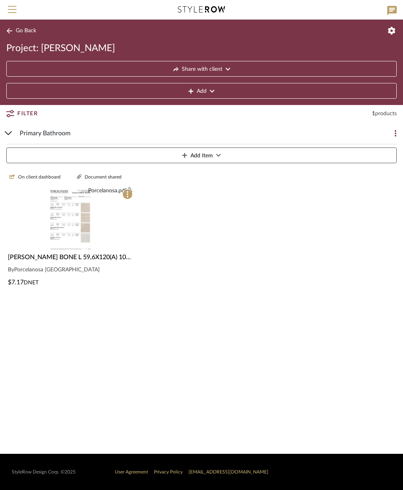
click at [12, 10] on span "Menu" at bounding box center [12, 12] width 9 height 12
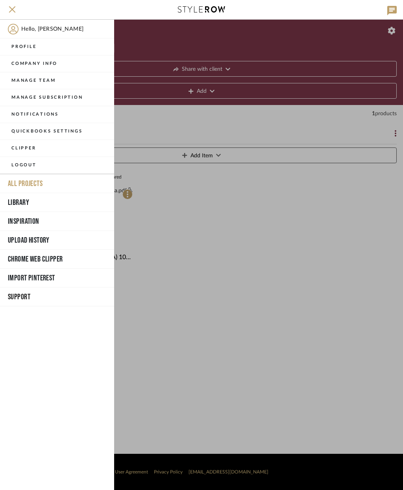
click at [29, 50] on button "Profile" at bounding box center [57, 47] width 114 height 17
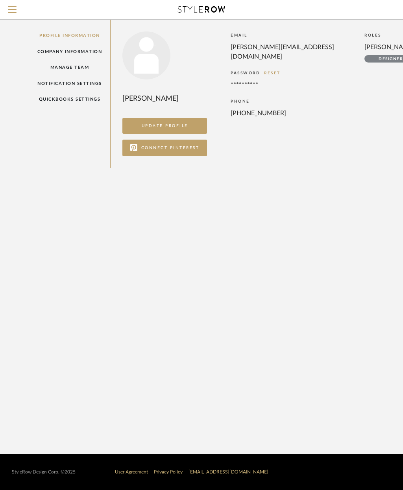
click at [80, 35] on div "Profile Information Company Information Manage Team Notification Settings Quick…" at bounding box center [70, 94] width 82 height 148
click at [17, 9] on button "Menu" at bounding box center [12, 9] width 24 height 19
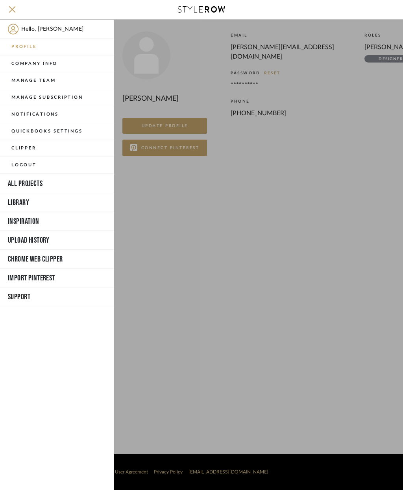
click at [48, 184] on button "All Projects" at bounding box center [57, 183] width 114 height 19
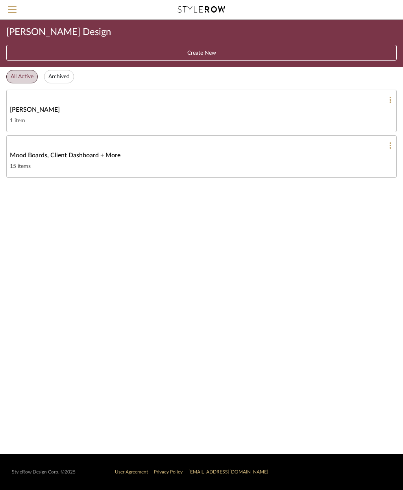
click at [304, 120] on div "1 item" at bounding box center [201, 120] width 383 height 9
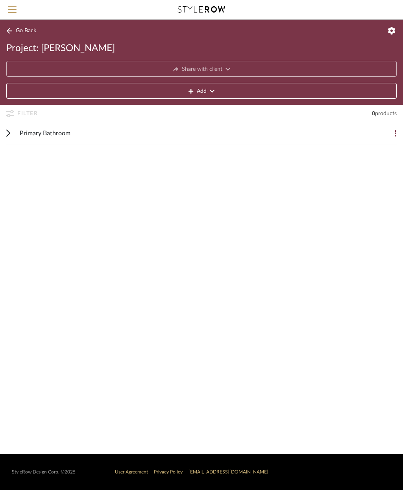
click at [326, 140] on div "Primary Bathroom" at bounding box center [196, 133] width 352 height 22
click at [390, 28] on icon at bounding box center [391, 31] width 8 height 8
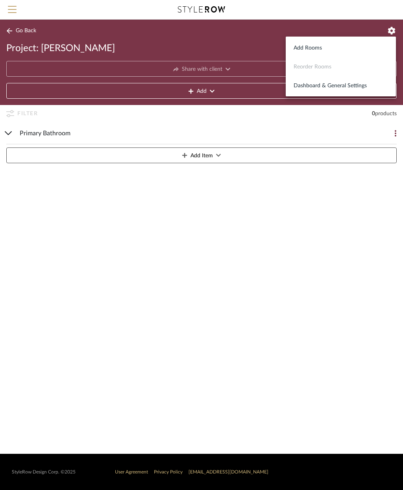
click at [330, 211] on div at bounding box center [201, 245] width 403 height 490
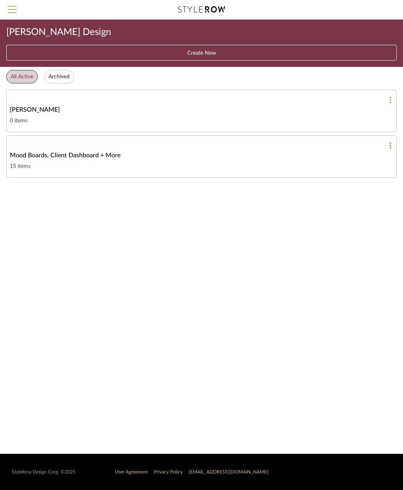
click at [115, 160] on span "Mood Boards, Client Dashboard + More" at bounding box center [65, 155] width 111 height 9
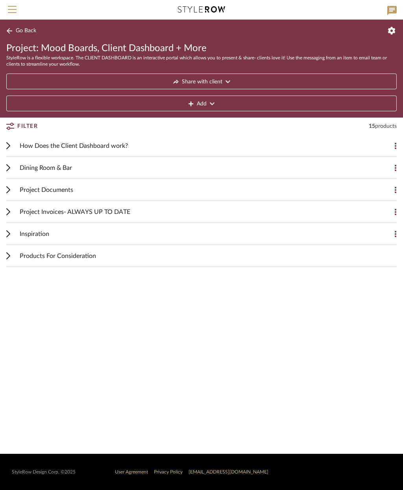
click at [94, 191] on div "Project Documents" at bounding box center [196, 190] width 352 height 22
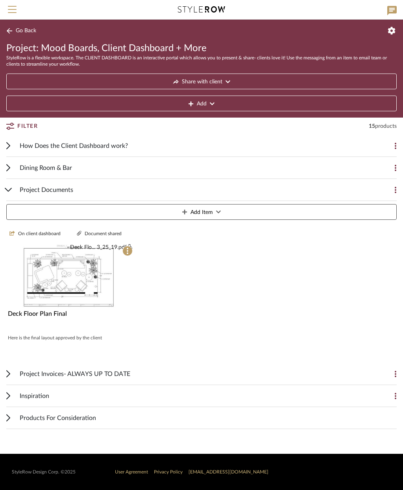
click at [122, 252] on button at bounding box center [125, 254] width 16 height 16
click at [154, 314] on button "Remove Item" at bounding box center [172, 308] width 110 height 18
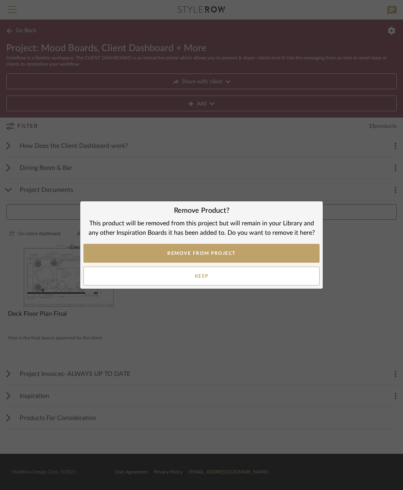
click at [254, 253] on button "REMOVE FROM PROJECT" at bounding box center [201, 253] width 236 height 19
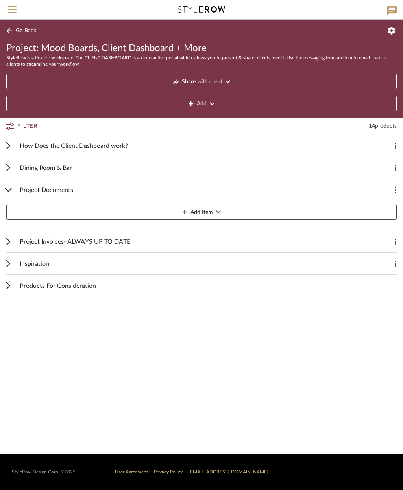
click at [10, 11] on span "Menu" at bounding box center [12, 12] width 9 height 12
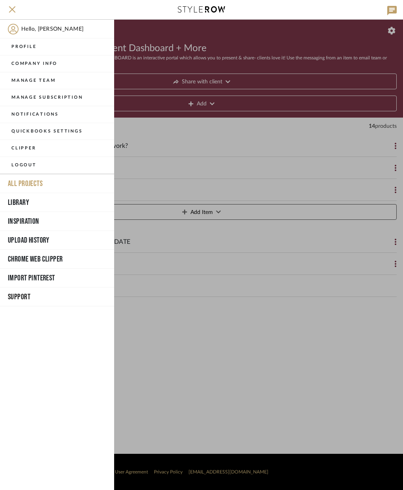
click at [32, 45] on button "Profile" at bounding box center [57, 47] width 114 height 17
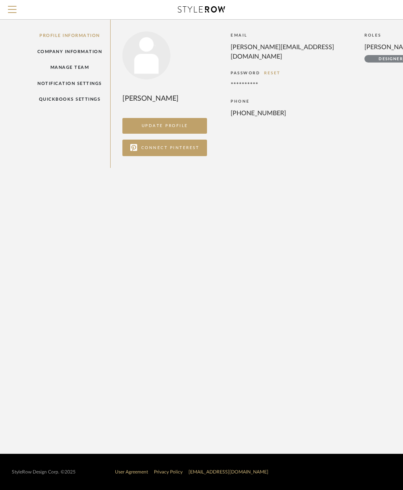
click at [11, 11] on span "Menu" at bounding box center [12, 12] width 9 height 12
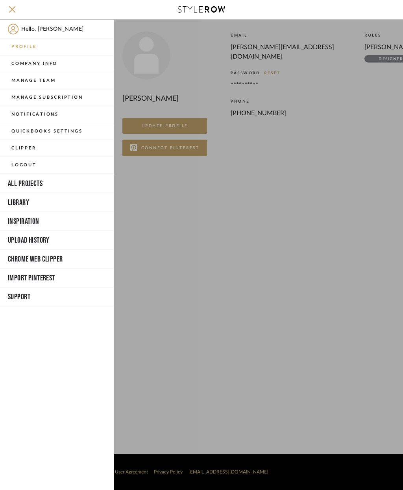
click at [35, 182] on button "All Projects" at bounding box center [57, 183] width 114 height 19
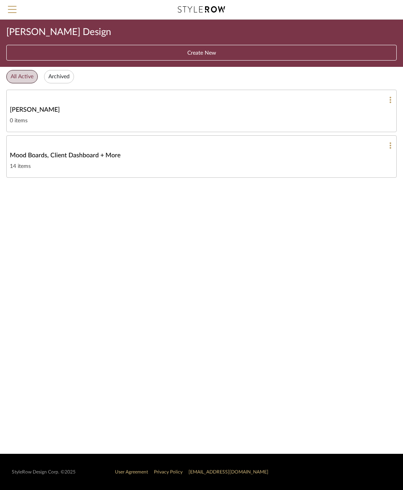
click at [332, 109] on div "[PERSON_NAME]" at bounding box center [201, 109] width 383 height 9
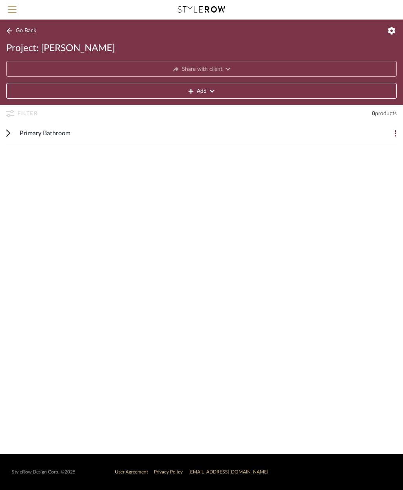
click at [304, 130] on div "Primary Bathroom" at bounding box center [196, 133] width 352 height 22
click at [310, 153] on button "Add Item" at bounding box center [201, 155] width 390 height 16
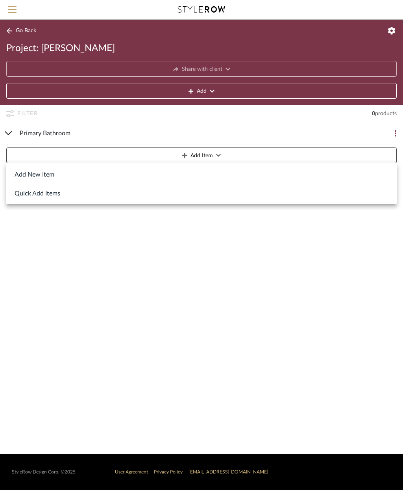
click at [42, 174] on button "Add New Item" at bounding box center [201, 174] width 390 height 19
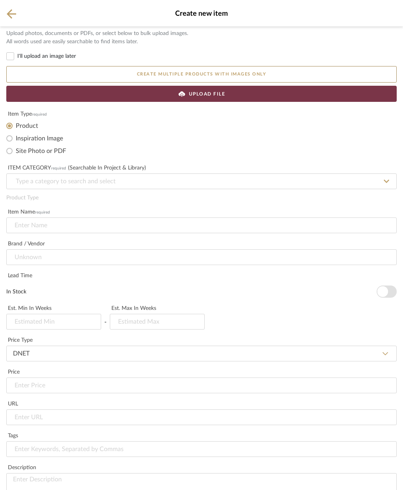
click at [8, 153] on input "Site Photo or PDF" at bounding box center [9, 151] width 13 height 13
radio input "true"
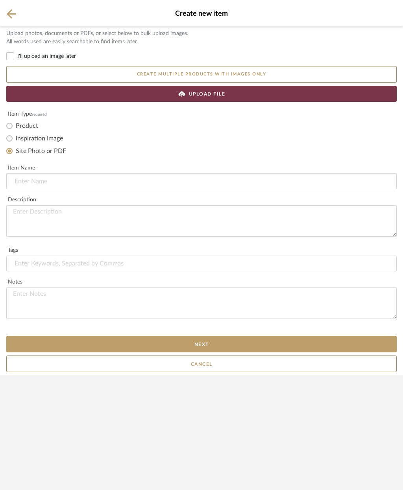
click at [7, 141] on input "Inspiration Image" at bounding box center [9, 138] width 13 height 13
radio input "true"
click at [254, 95] on div "UPLOAD FILE" at bounding box center [201, 94] width 390 height 16
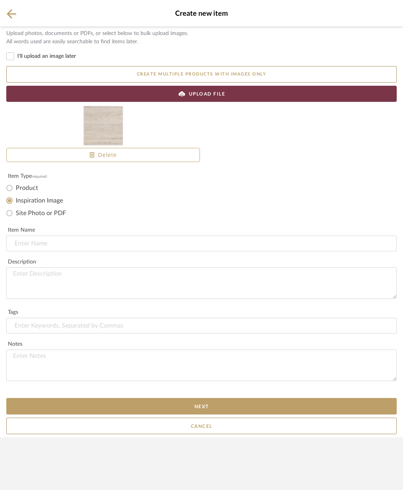
click at [9, 188] on input "Product" at bounding box center [9, 188] width 13 height 13
radio input "true"
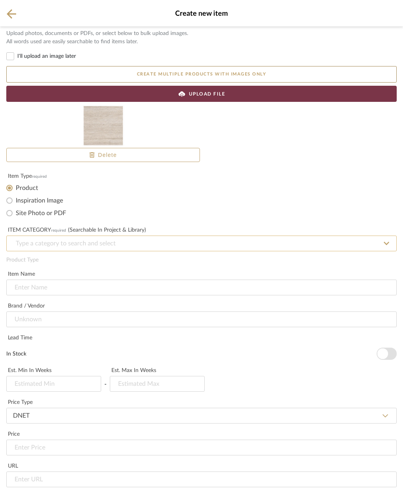
click at [183, 247] on input at bounding box center [201, 244] width 390 height 16
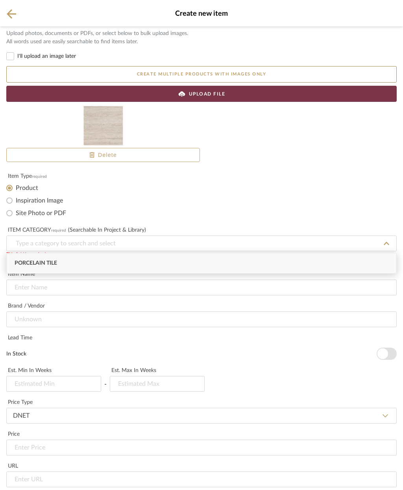
click at [122, 264] on div "Porcelain Tile" at bounding box center [201, 263] width 389 height 20
type input "Porcelain Tile"
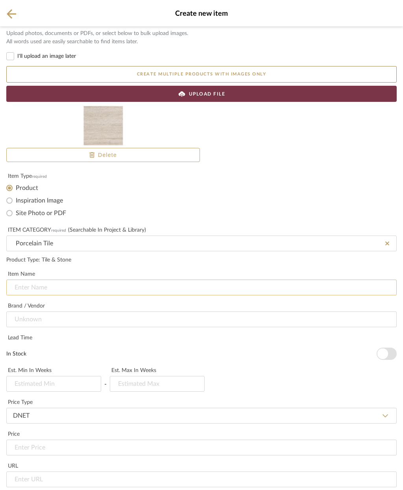
click at [157, 282] on input at bounding box center [201, 288] width 390 height 16
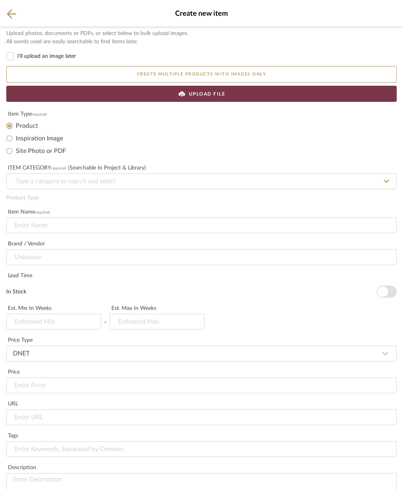
click at [11, 16] on icon at bounding box center [11, 14] width 9 height 10
click at [15, 14] on icon at bounding box center [11, 13] width 9 height 9
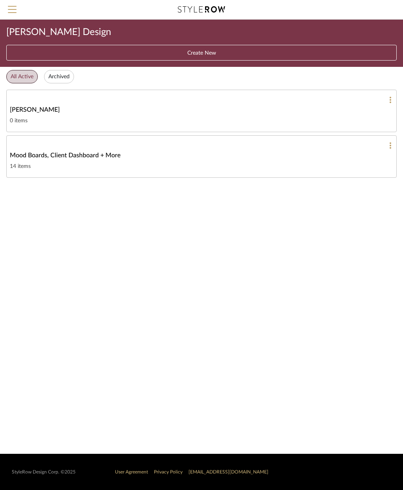
click at [356, 109] on div "[PERSON_NAME]" at bounding box center [201, 109] width 383 height 9
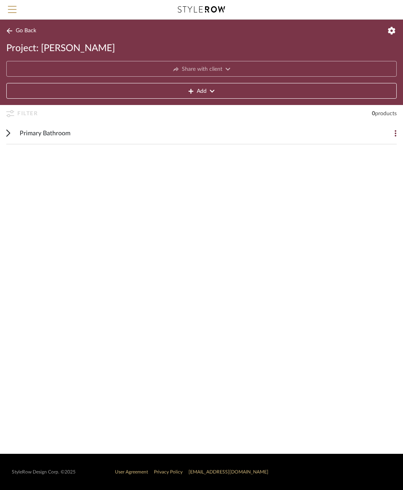
click at [338, 136] on div "Primary Bathroom" at bounding box center [196, 133] width 352 height 22
click at [286, 155] on button "Add Item" at bounding box center [201, 155] width 390 height 16
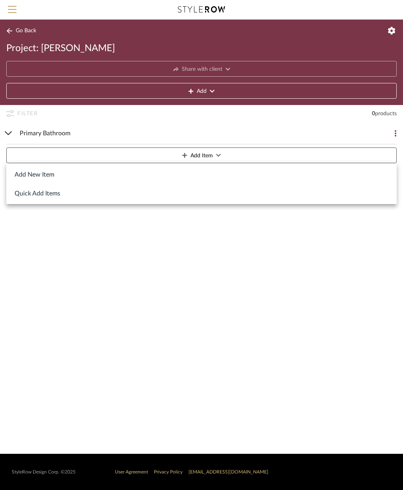
click at [49, 177] on button "Add New Item" at bounding box center [201, 174] width 390 height 19
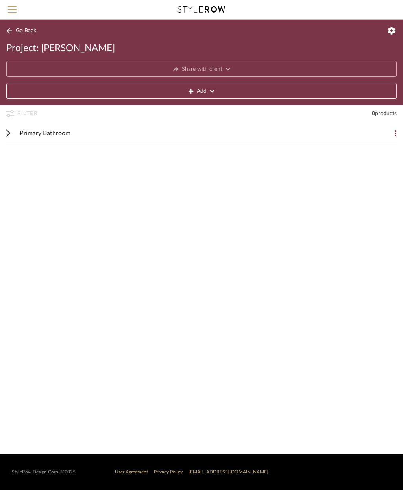
click at [16, 7] on span "Menu" at bounding box center [12, 6] width 9 height 1
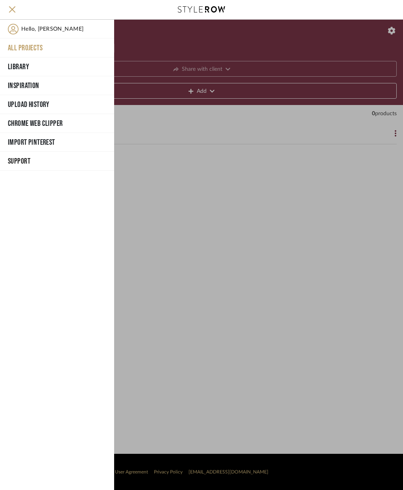
click at [39, 69] on button "Library" at bounding box center [57, 66] width 114 height 19
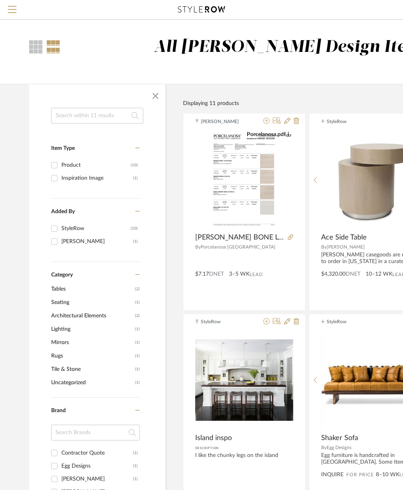
click at [151, 95] on span "button" at bounding box center [155, 96] width 19 height 19
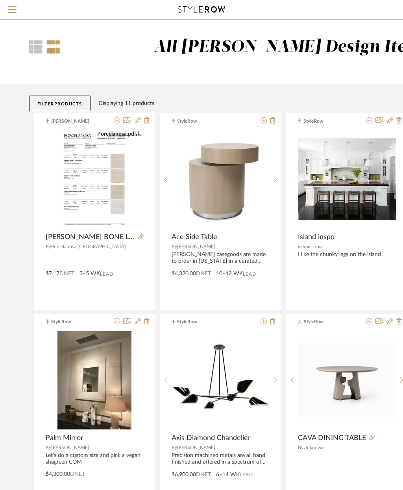
click at [125, 235] on img at bounding box center [95, 284] width 76 height 98
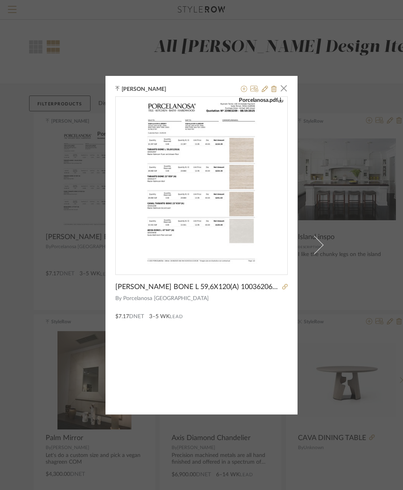
click at [281, 87] on span "button" at bounding box center [284, 89] width 16 height 16
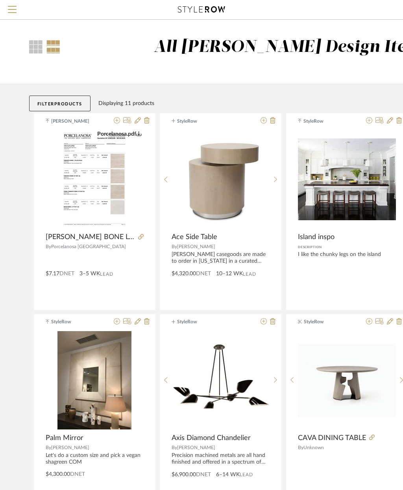
click at [17, 14] on button "Menu" at bounding box center [12, 9] width 24 height 19
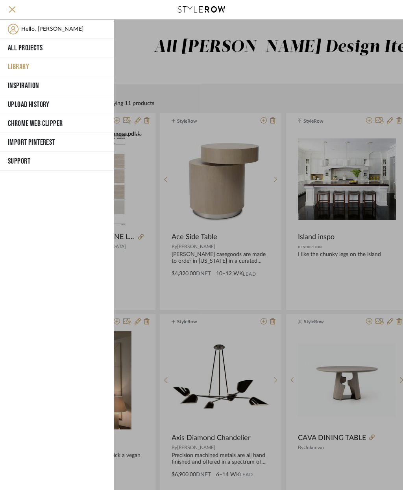
click at [29, 53] on button "All Projects" at bounding box center [57, 48] width 114 height 19
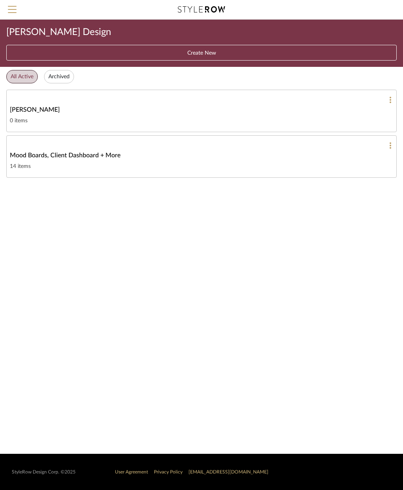
click at [390, 99] on icon at bounding box center [390, 100] width 2 height 6
click at [319, 137] on span "Edit Project" at bounding box center [305, 134] width 33 height 6
click at [385, 143] on button at bounding box center [387, 145] width 8 height 7
click at [350, 248] on div at bounding box center [201, 245] width 403 height 490
click at [191, 153] on div "Mood Boards, Client Dashboard + More" at bounding box center [201, 155] width 383 height 9
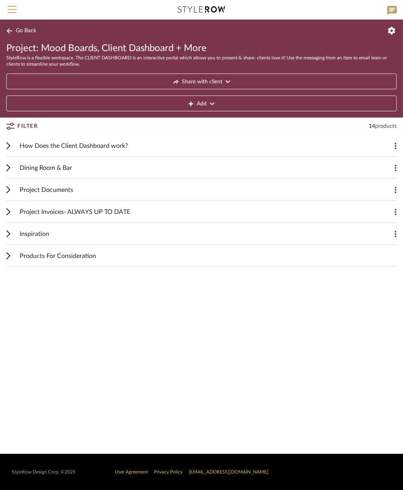
click at [391, 142] on button at bounding box center [389, 146] width 16 height 16
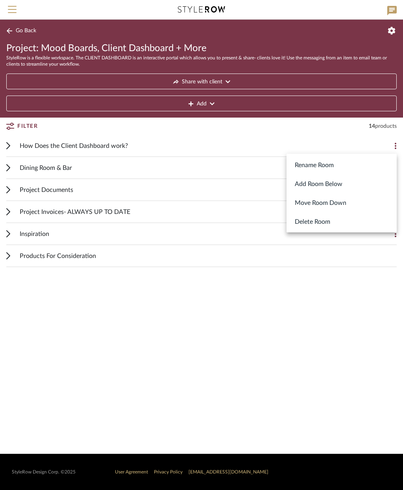
click at [306, 142] on div at bounding box center [201, 245] width 403 height 490
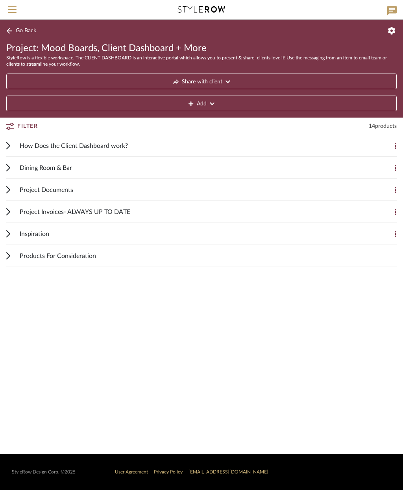
click at [140, 147] on div "How Does the Client Dashboard work?" at bounding box center [196, 146] width 352 height 22
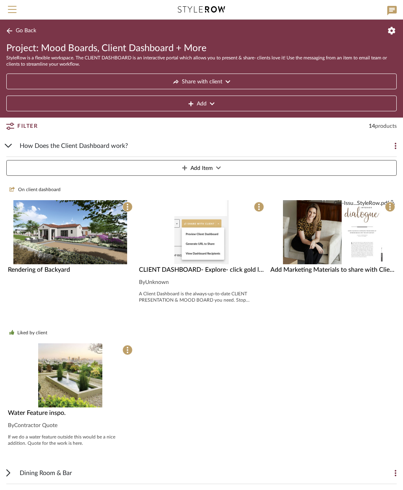
click at [206, 99] on span "Add" at bounding box center [202, 104] width 10 height 16
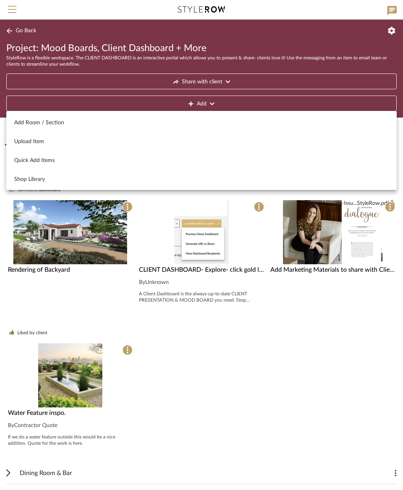
click at [45, 123] on span "Add Room / Section" at bounding box center [201, 123] width 374 height 7
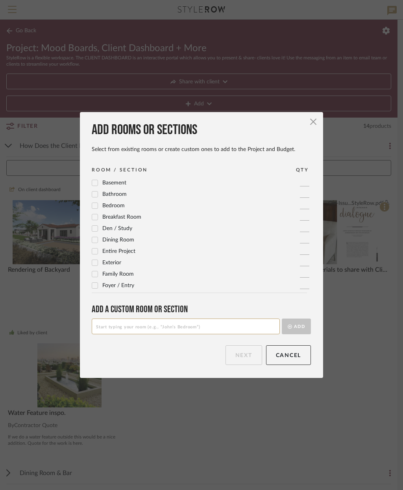
click at [315, 120] on span "button" at bounding box center [313, 122] width 16 height 16
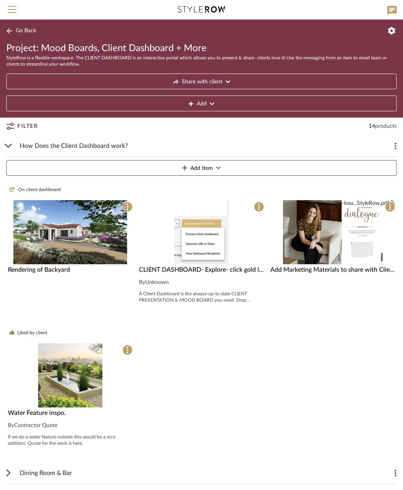
click at [42, 191] on span "On client dashboard" at bounding box center [39, 189] width 42 height 7
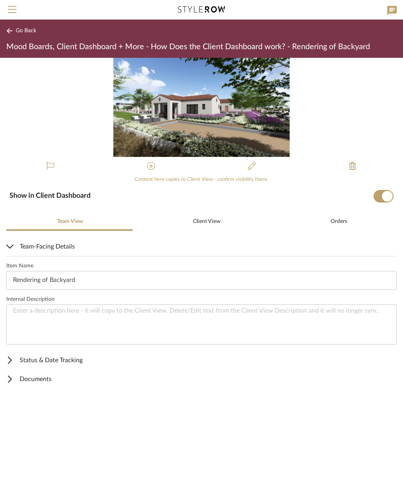
click at [347, 165] on button at bounding box center [352, 166] width 19 height 19
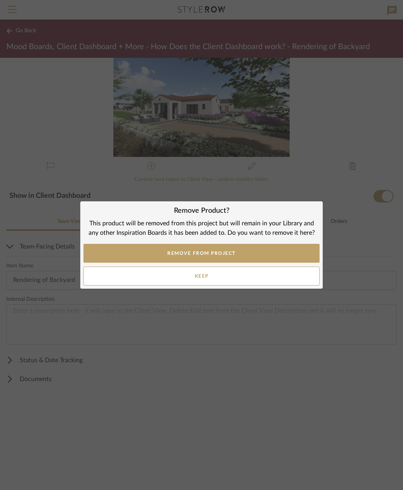
click at [296, 255] on button "REMOVE FROM PROJECT" at bounding box center [201, 253] width 236 height 19
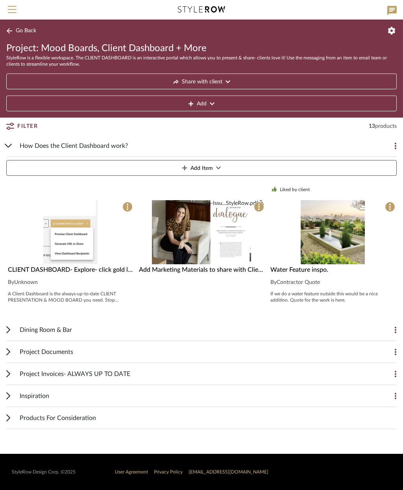
click at [125, 206] on span at bounding box center [127, 207] width 10 height 10
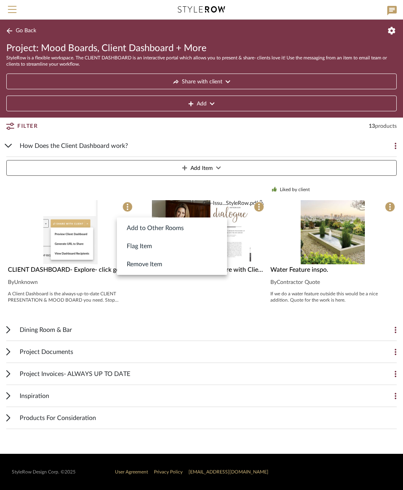
click at [178, 266] on button "Remove Item" at bounding box center [172, 264] width 110 height 18
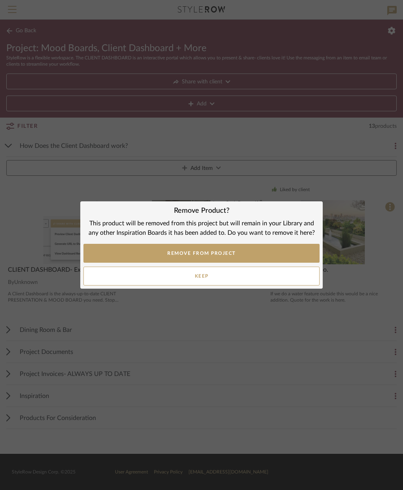
click at [284, 253] on button "REMOVE FROM PROJECT" at bounding box center [201, 253] width 236 height 19
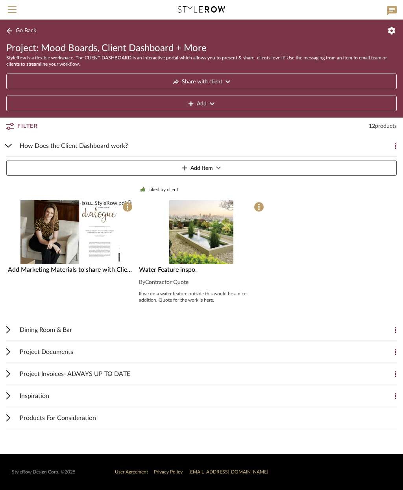
click at [256, 205] on span at bounding box center [259, 207] width 10 height 10
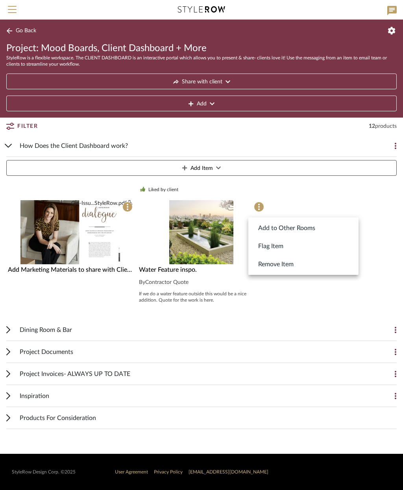
click at [299, 264] on button "Remove Item" at bounding box center [303, 264] width 110 height 18
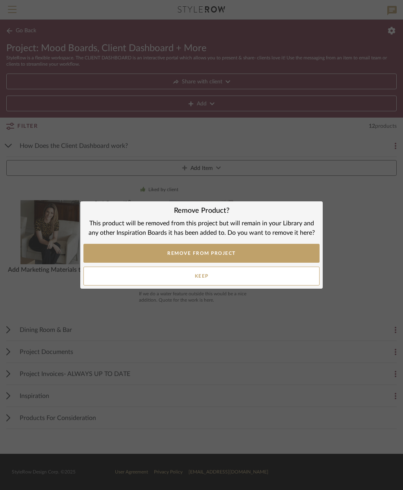
click at [280, 251] on button "REMOVE FROM PROJECT" at bounding box center [201, 253] width 236 height 19
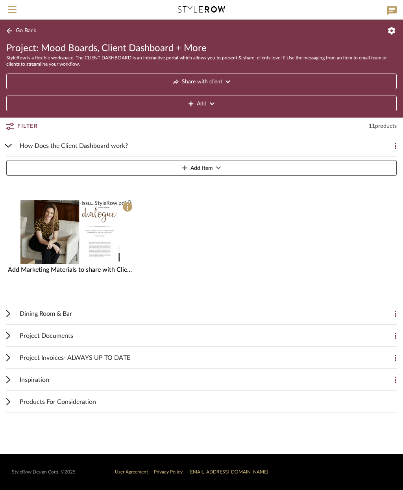
click at [126, 204] on span at bounding box center [127, 207] width 10 height 10
click at [179, 263] on button "Remove Item" at bounding box center [172, 264] width 110 height 18
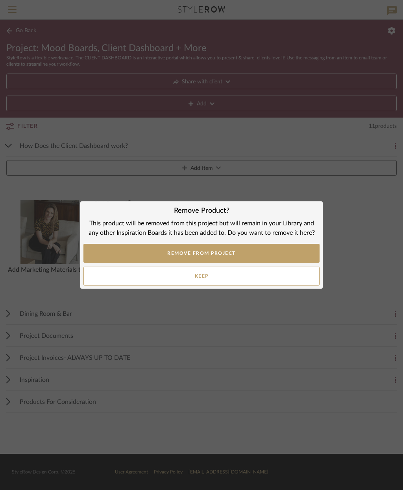
click at [247, 256] on button "REMOVE FROM PROJECT" at bounding box center [201, 253] width 236 height 19
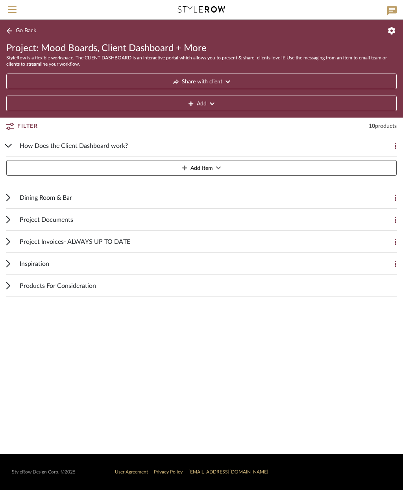
click at [14, 11] on span "Menu" at bounding box center [12, 12] width 9 height 12
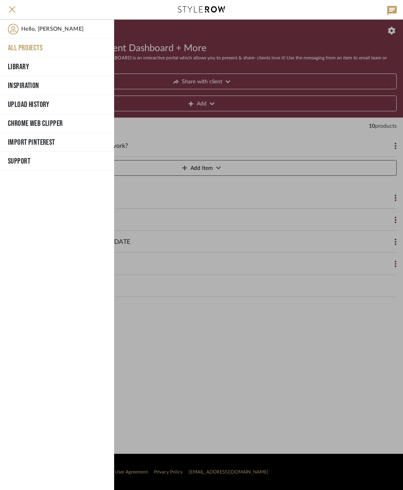
click at [58, 63] on button "Library" at bounding box center [57, 66] width 114 height 19
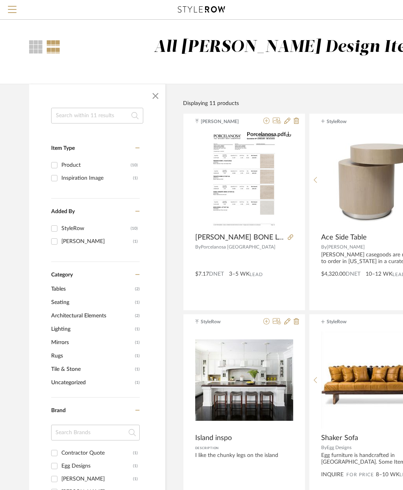
click at [154, 92] on span "button" at bounding box center [155, 96] width 19 height 19
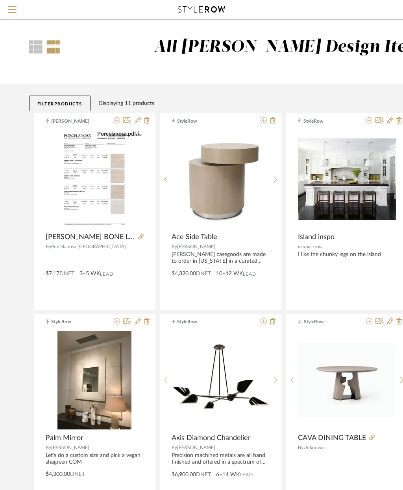
click at [10, 10] on span "Menu" at bounding box center [12, 12] width 9 height 12
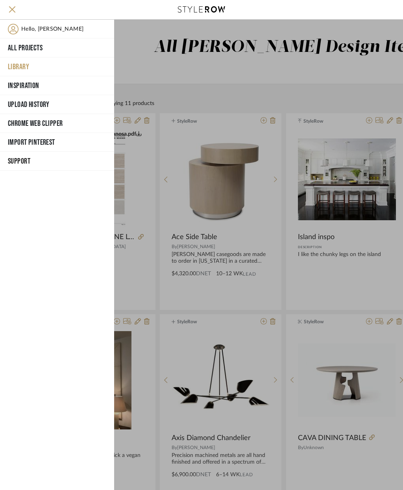
click at [59, 48] on button "All Projects" at bounding box center [57, 48] width 114 height 19
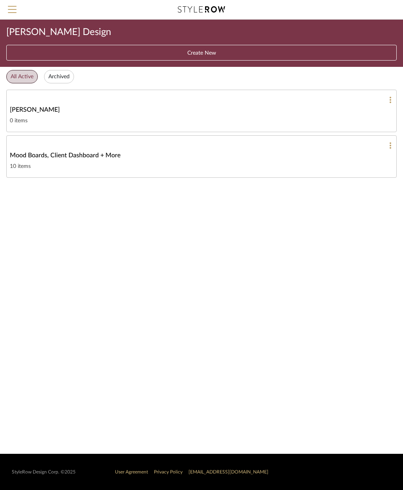
click at [384, 145] on button at bounding box center [387, 145] width 8 height 7
click at [232, 155] on div at bounding box center [201, 245] width 403 height 490
click at [276, 153] on div "Mood Boards, Client Dashboard + More" at bounding box center [201, 155] width 383 height 9
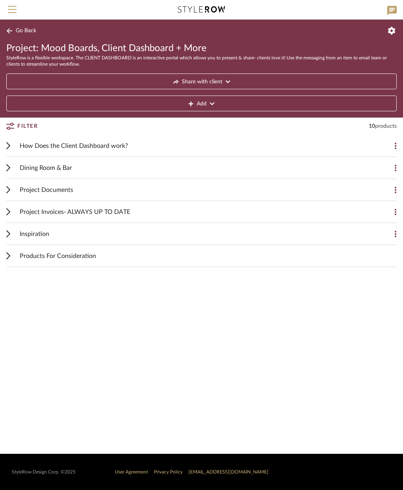
click at [389, 144] on button at bounding box center [389, 146] width 16 height 16
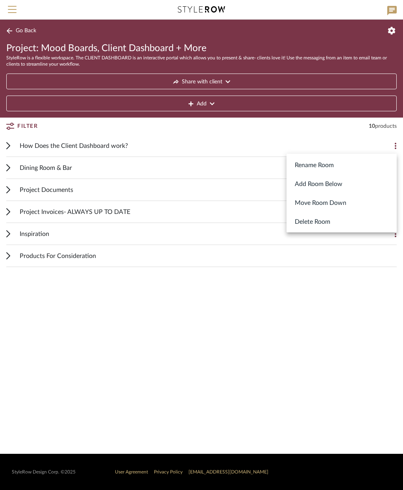
click at [336, 184] on button "Add Room Below" at bounding box center [341, 183] width 110 height 19
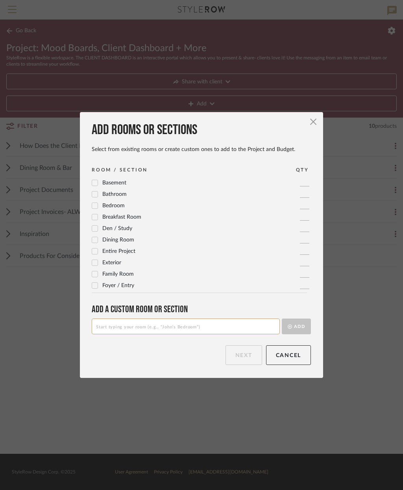
click at [317, 123] on span "button" at bounding box center [313, 122] width 16 height 16
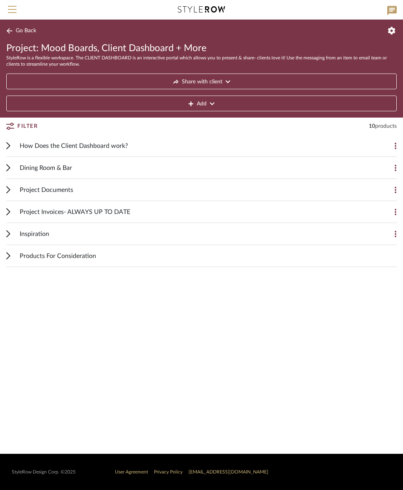
click at [338, 189] on div "Project Documents" at bounding box center [196, 190] width 352 height 22
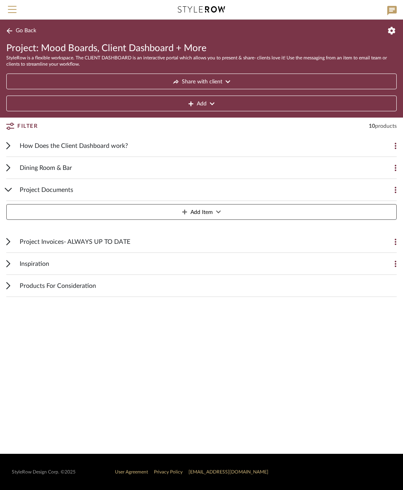
click at [241, 211] on button "Add Item" at bounding box center [201, 212] width 390 height 16
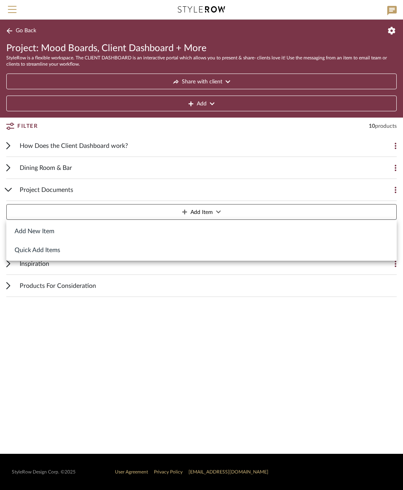
click at [57, 233] on button "Add New Item" at bounding box center [201, 230] width 390 height 19
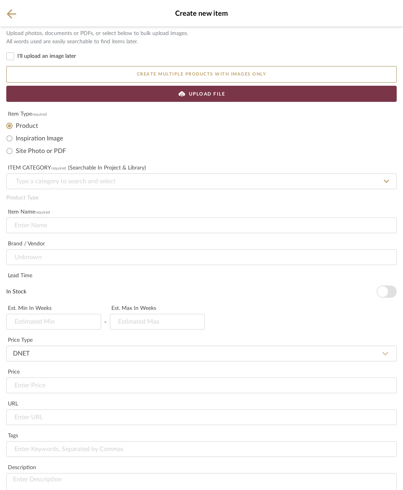
click at [250, 93] on div "UPLOAD FILE" at bounding box center [201, 94] width 390 height 16
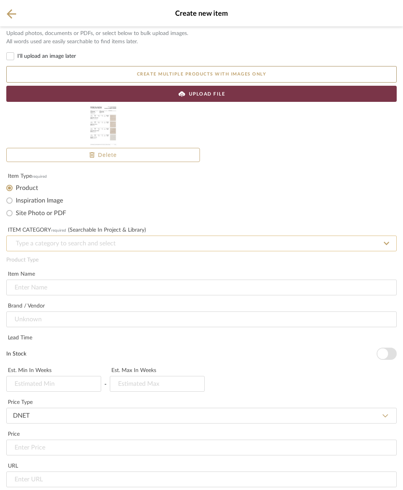
click at [289, 248] on input at bounding box center [201, 244] width 390 height 16
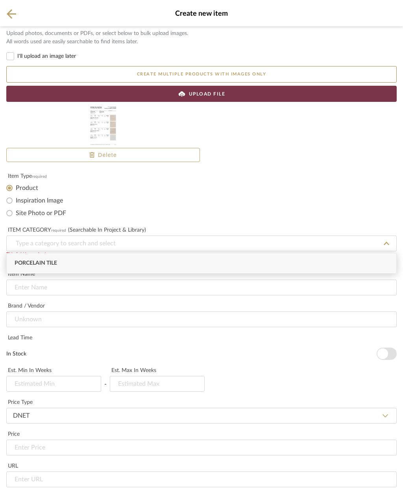
click at [111, 266] on div "Porcelain Tile" at bounding box center [201, 263] width 389 height 20
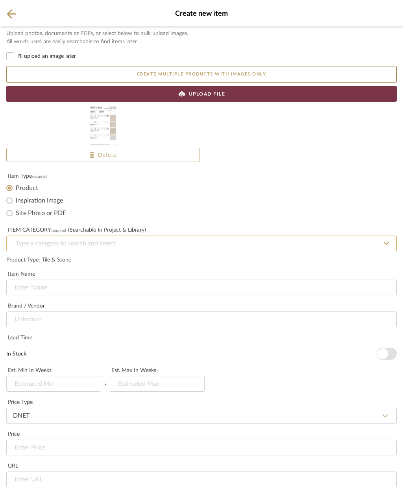
type input "Porcelain Tile"
click at [186, 280] on input at bounding box center [201, 288] width 390 height 16
type input "P"
click at [9, 17] on icon at bounding box center [11, 14] width 9 height 10
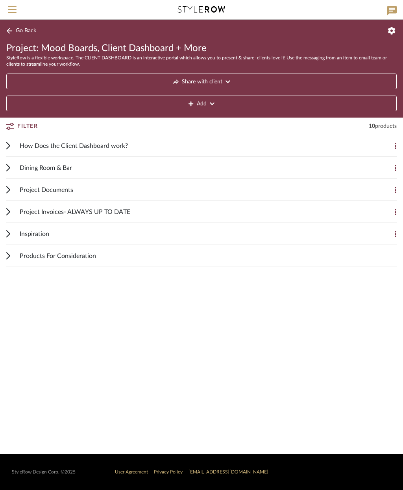
click at [10, 10] on span "Menu" at bounding box center [12, 12] width 9 height 12
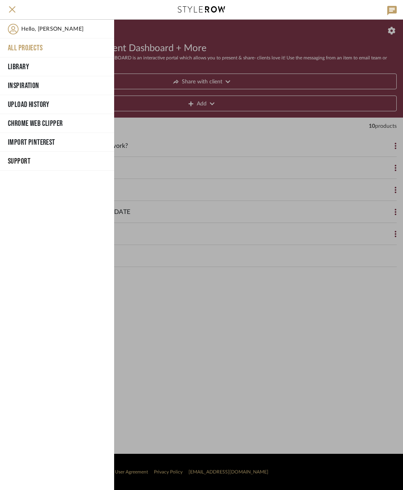
click at [41, 48] on button "All Projects" at bounding box center [57, 48] width 114 height 19
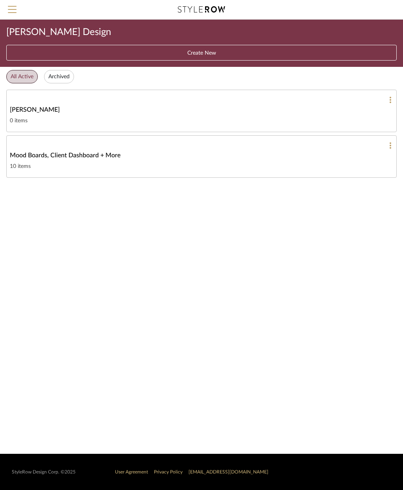
click at [108, 106] on div "[PERSON_NAME]" at bounding box center [201, 109] width 383 height 9
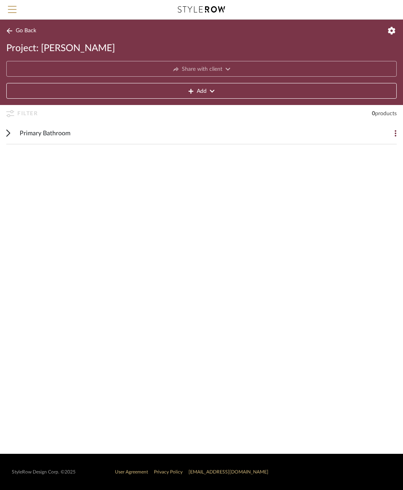
click at [77, 131] on div "Primary Bathroom" at bounding box center [196, 133] width 352 height 22
click at [233, 154] on button "Add Item" at bounding box center [201, 155] width 390 height 16
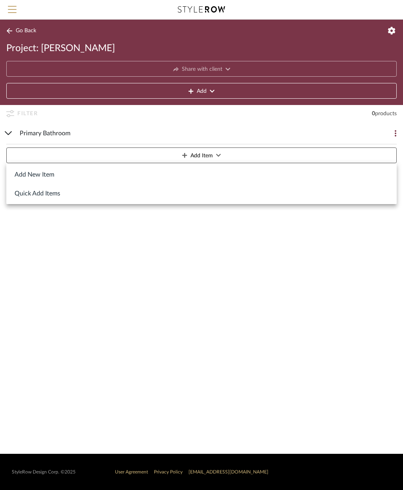
click at [54, 174] on button "Add New Item" at bounding box center [201, 174] width 390 height 19
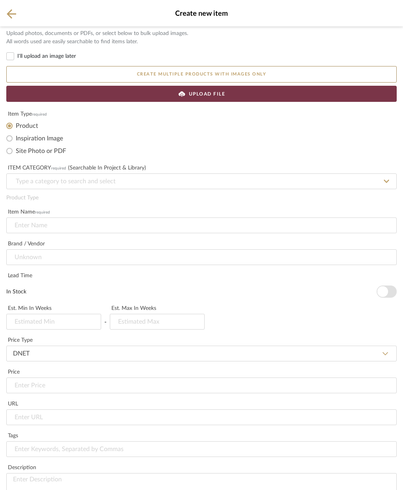
click at [13, 153] on input "Site Photo or PDF" at bounding box center [9, 151] width 13 height 13
radio input "true"
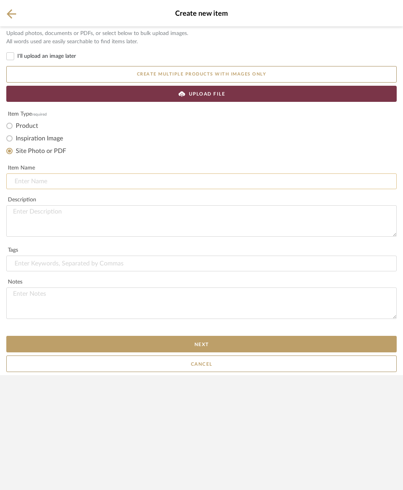
click at [108, 181] on input at bounding box center [201, 181] width 390 height 16
type input "Primary bath tile"
click at [12, 15] on icon at bounding box center [11, 14] width 9 height 10
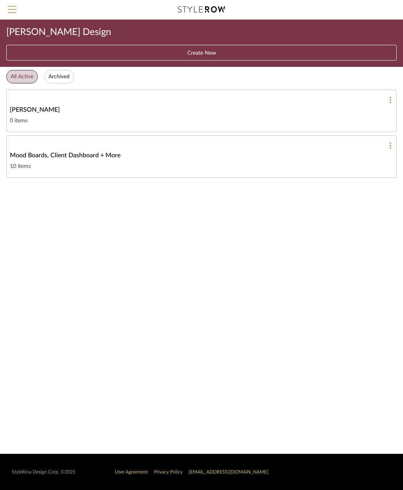
click at [13, 7] on span "Menu" at bounding box center [12, 6] width 9 height 1
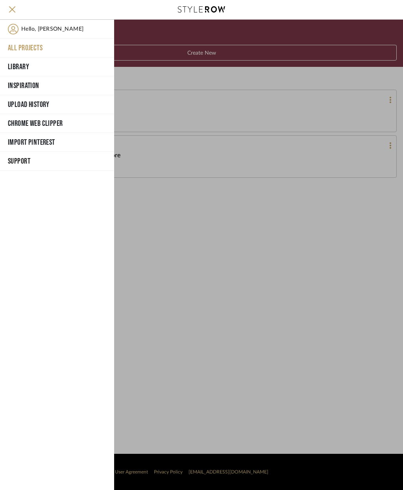
click at [49, 46] on button "All Projects" at bounding box center [57, 48] width 114 height 19
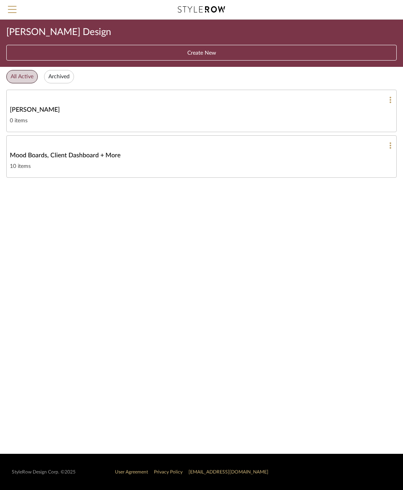
click at [8, 11] on span "Menu" at bounding box center [12, 12] width 9 height 12
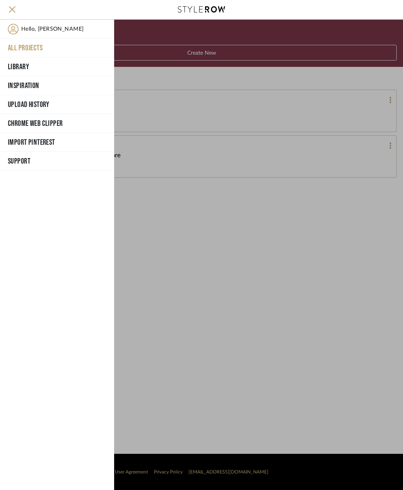
click at [62, 103] on button "Upload History" at bounding box center [57, 104] width 114 height 19
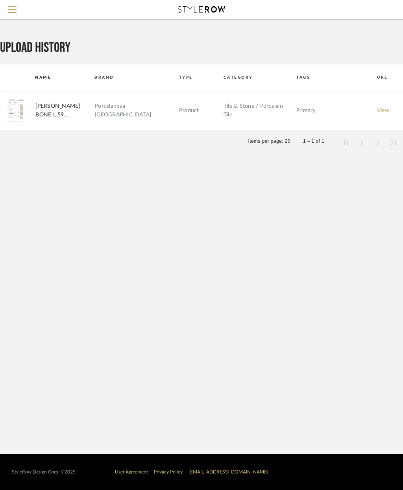
click at [377, 110] on link "View" at bounding box center [383, 111] width 12 height 6
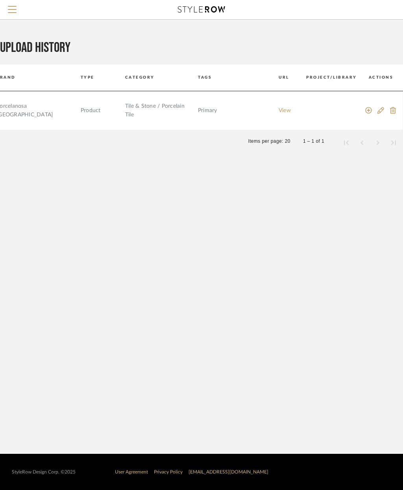
scroll to position [0, 98]
click at [393, 109] on icon at bounding box center [393, 110] width 6 height 7
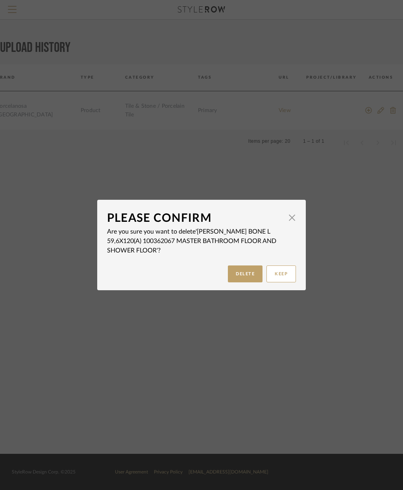
click at [245, 272] on button "DELETE" at bounding box center [245, 273] width 35 height 17
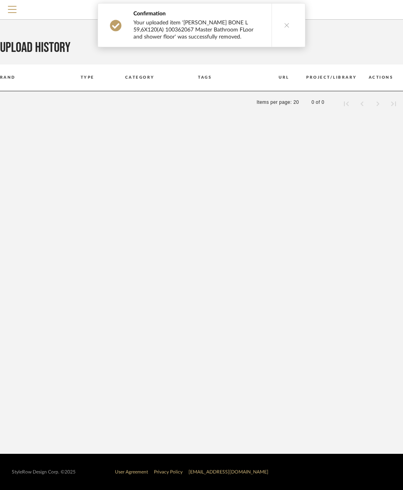
click at [287, 17] on button at bounding box center [286, 25] width 30 height 43
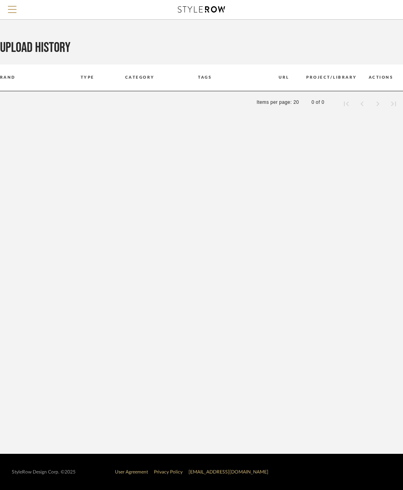
click at [13, 7] on span "Menu" at bounding box center [12, 6] width 9 height 1
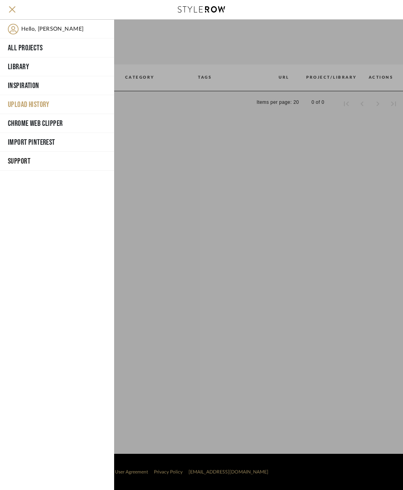
click at [63, 49] on button "All Projects" at bounding box center [57, 48] width 114 height 19
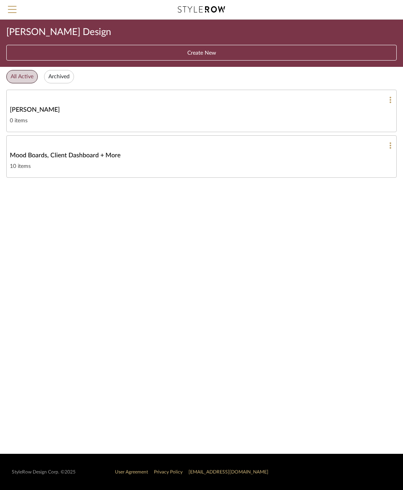
click at [228, 47] on button "Create New" at bounding box center [201, 53] width 390 height 16
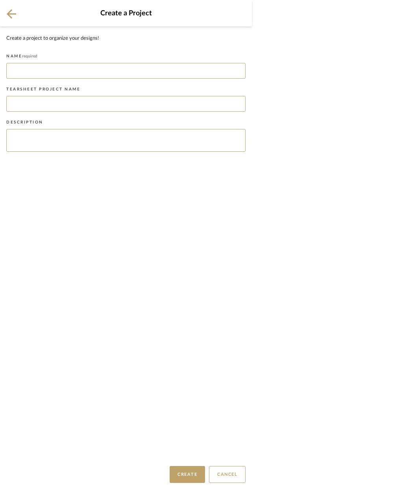
click at [163, 69] on input at bounding box center [125, 71] width 239 height 16
type input "C"
type input "[STREET_ADDRESS]"
click at [176, 98] on input at bounding box center [125, 104] width 239 height 16
click at [9, 17] on icon at bounding box center [11, 13] width 9 height 9
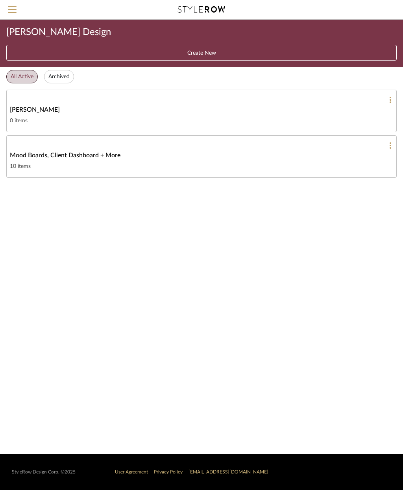
click at [363, 109] on div "[PERSON_NAME]" at bounding box center [201, 109] width 383 height 9
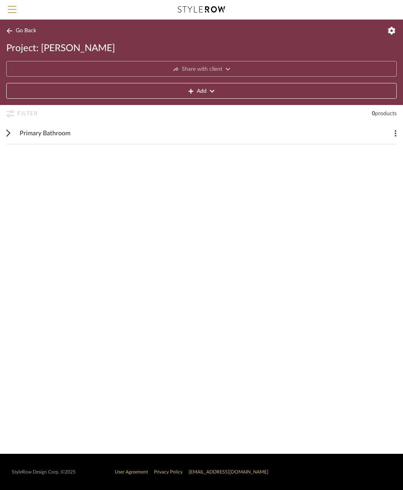
click at [319, 134] on div "Primary Bathroom" at bounding box center [196, 133] width 352 height 22
click at [311, 153] on button "Add Item" at bounding box center [201, 155] width 390 height 16
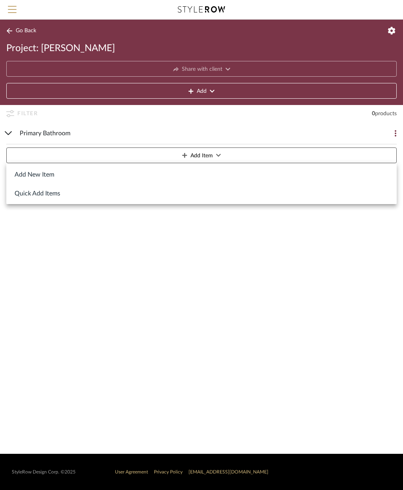
click at [256, 173] on button "Add New Item" at bounding box center [201, 174] width 390 height 19
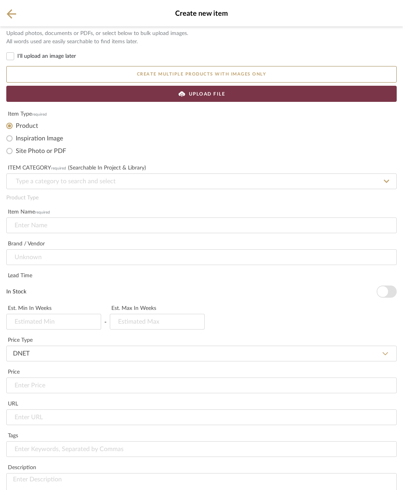
click at [53, 135] on label "Inspiration Image" at bounding box center [39, 138] width 47 height 8
click at [16, 135] on input "Inspiration Image" at bounding box center [9, 138] width 13 height 13
radio input "true"
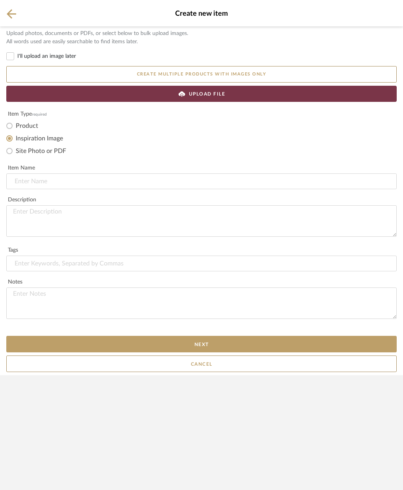
click at [43, 153] on label "Site Photo or PDF" at bounding box center [41, 151] width 50 height 8
click at [16, 153] on input "Site Photo or PDF" at bounding box center [9, 151] width 13 height 13
radio input "true"
click at [240, 97] on div "UPLOAD FILE" at bounding box center [201, 94] width 390 height 16
